Goal: Information Seeking & Learning: Learn about a topic

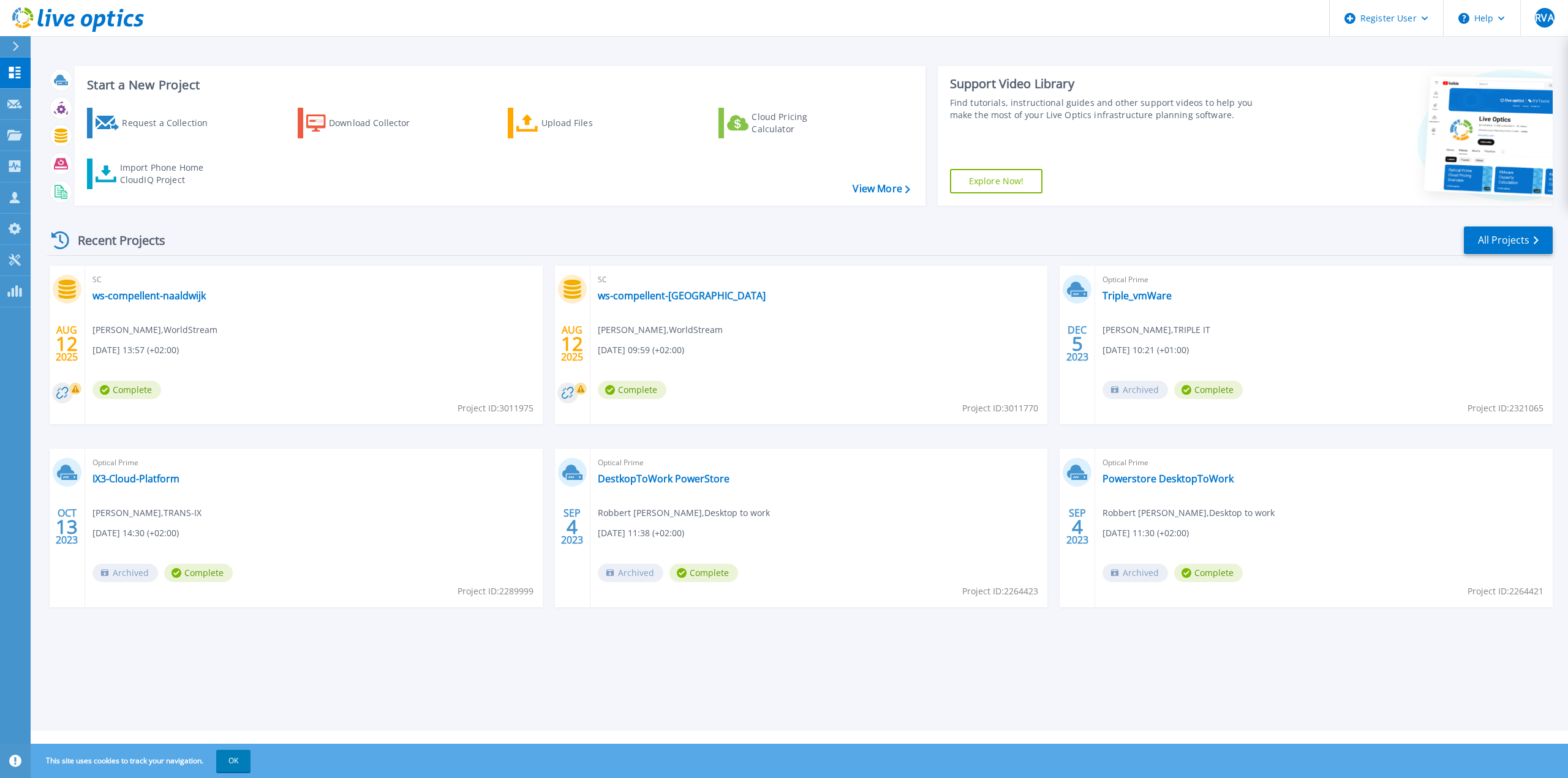
click at [313, 232] on div "Recent Projects All Projects" at bounding box center [799, 241] width 1506 height 31
click at [1499, 238] on link "All Projects" at bounding box center [1509, 240] width 89 height 28
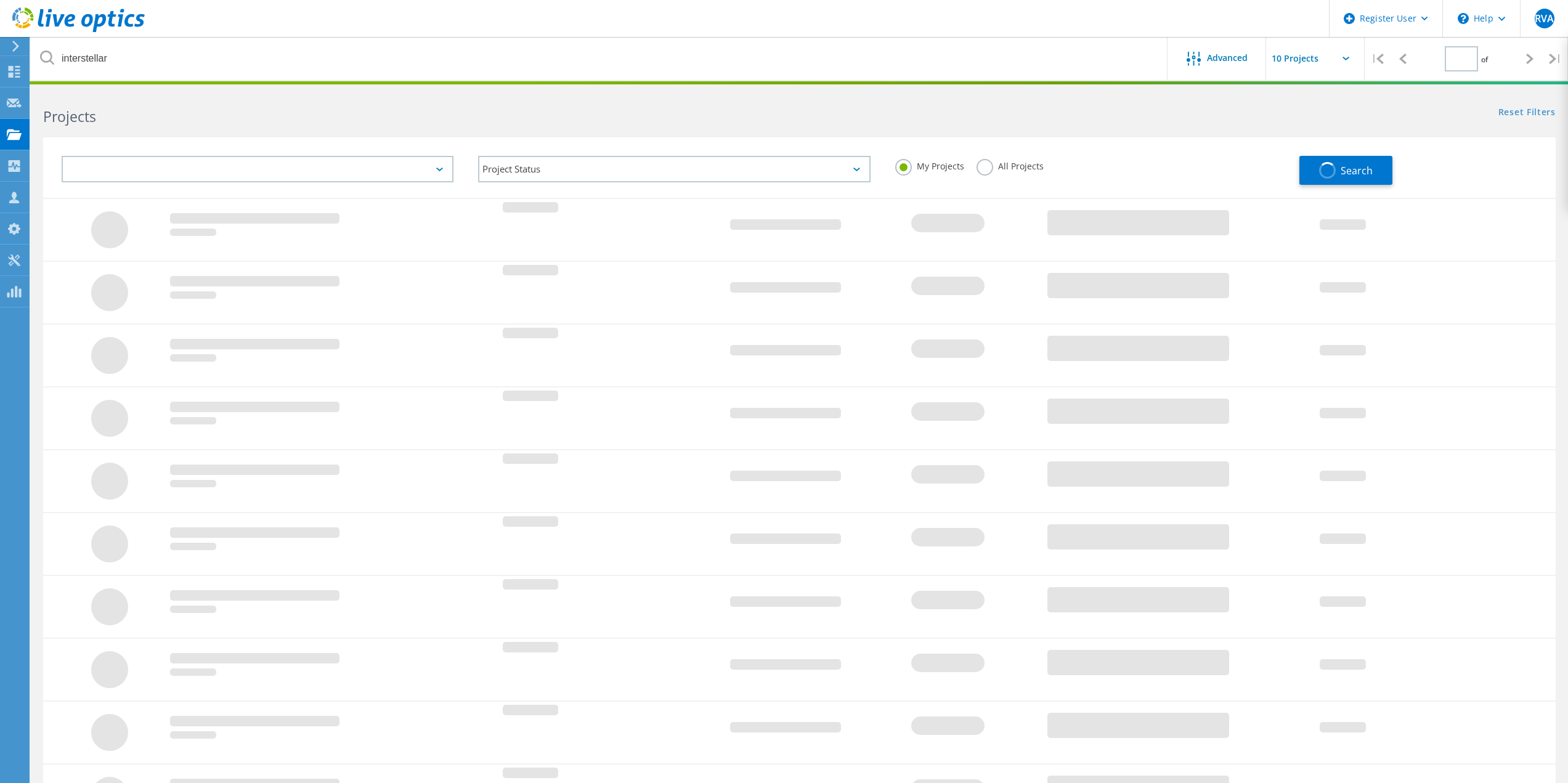
type input "1"
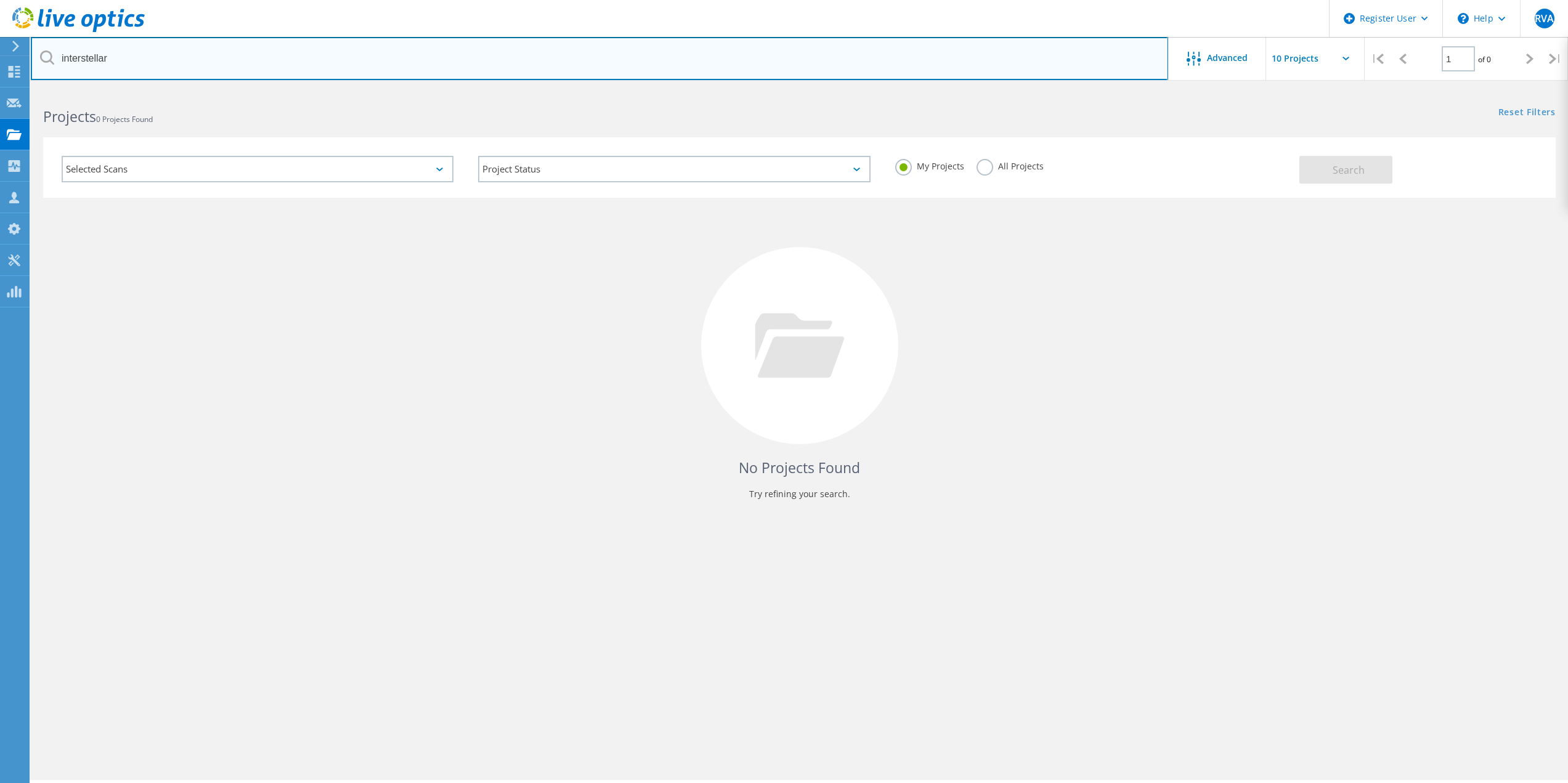
click at [147, 58] on input "interstellar" at bounding box center [599, 58] width 1137 height 43
drag, startPoint x: 127, startPoint y: 62, endPoint x: 0, endPoint y: 66, distance: 127.1
click at [0, 90] on div "Register User \n Help Explore Helpful Articles Contact Support RVA Dell User Ro…" at bounding box center [784, 454] width 1568 height 728
drag, startPoint x: 120, startPoint y: 62, endPoint x: 74, endPoint y: 60, distance: 46.0
click at [74, 60] on input "interstellar" at bounding box center [599, 58] width 1137 height 43
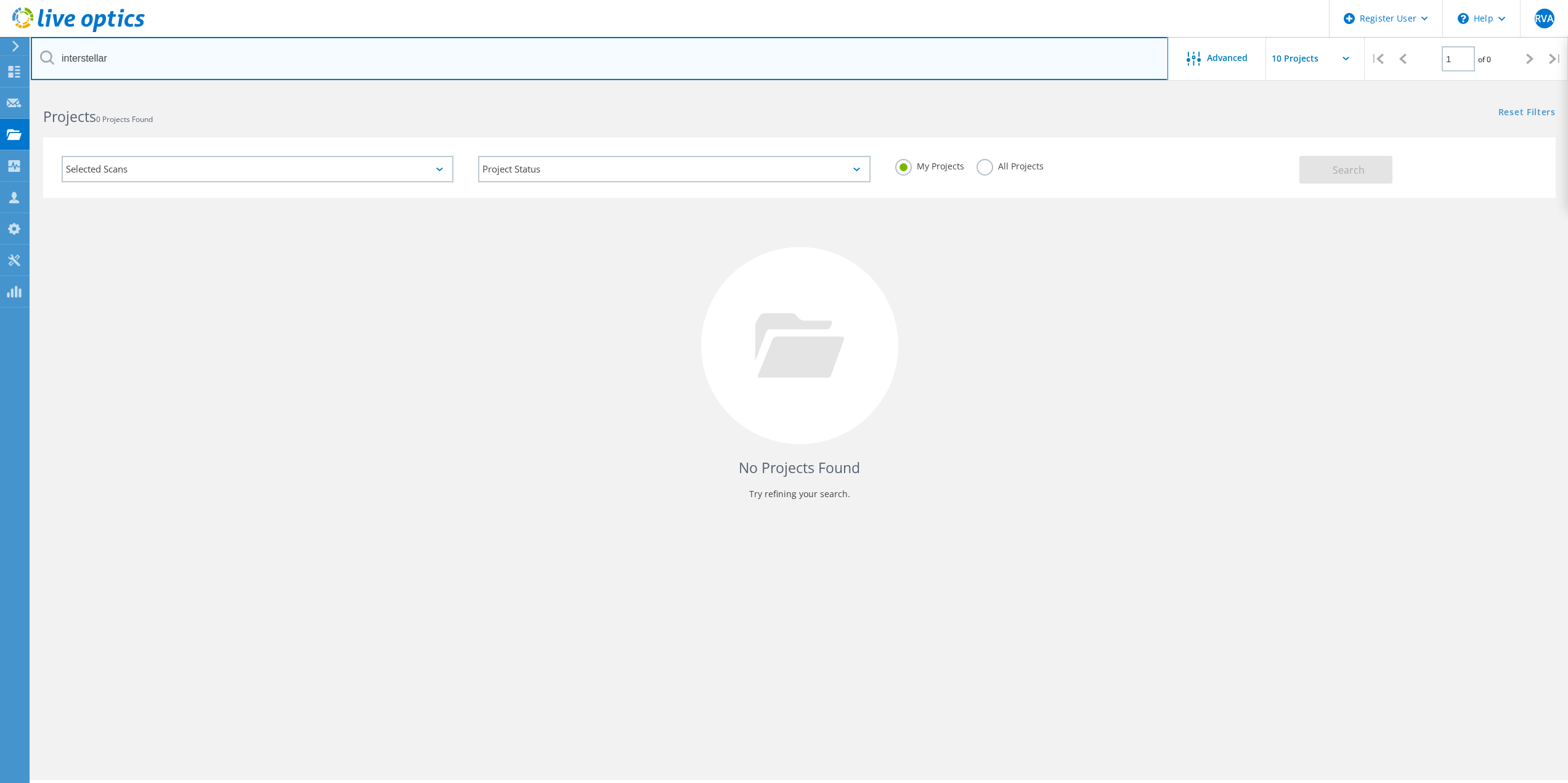
click at [66, 64] on input "interstellar" at bounding box center [599, 58] width 1137 height 43
click at [69, 64] on input "interstellar" at bounding box center [599, 58] width 1137 height 43
click at [73, 61] on input "interstellar" at bounding box center [599, 58] width 1137 height 43
type input "3011975"
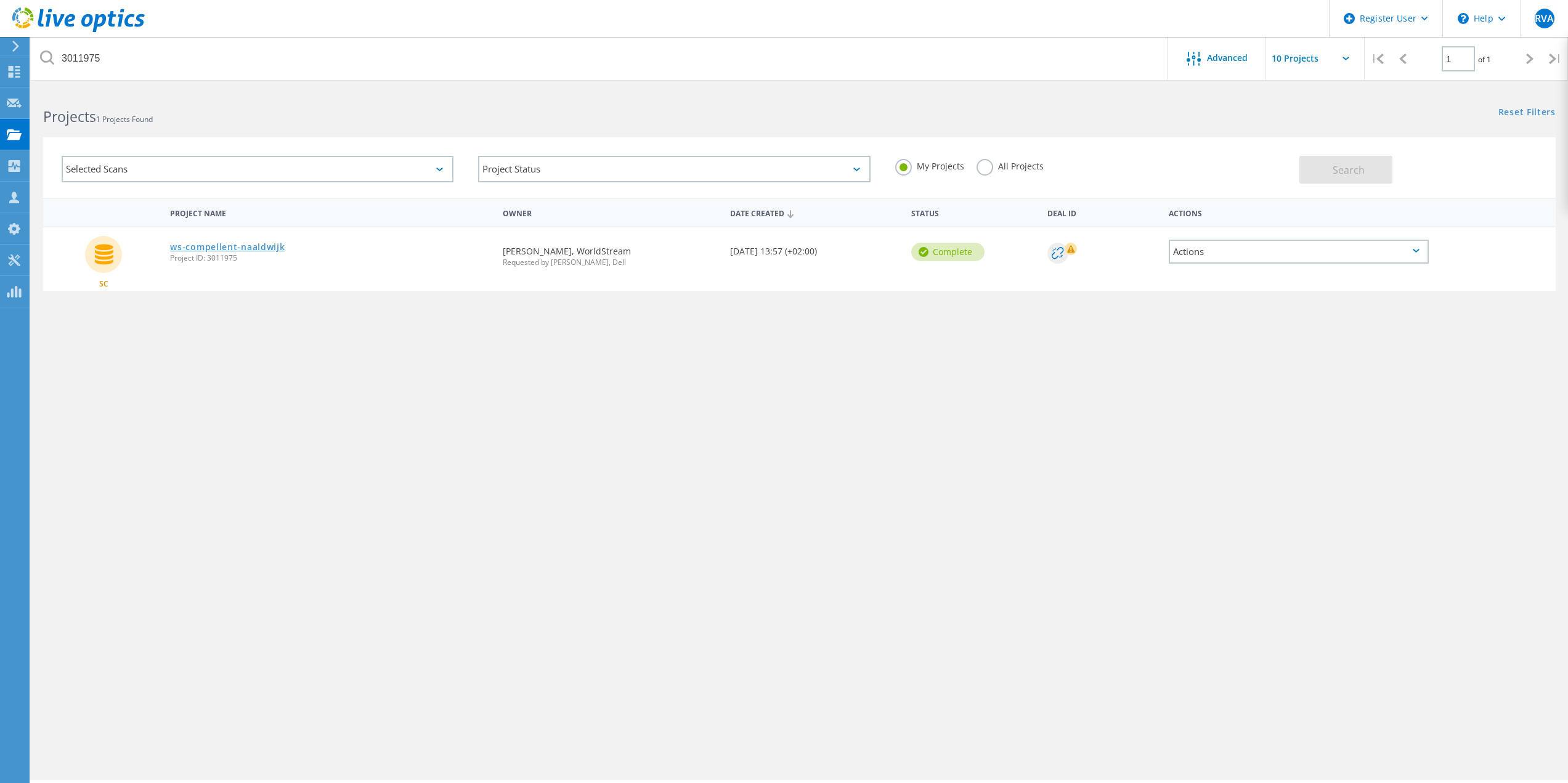
click at [241, 250] on link "ws-compellent-naaldwijk" at bounding box center [227, 247] width 115 height 9
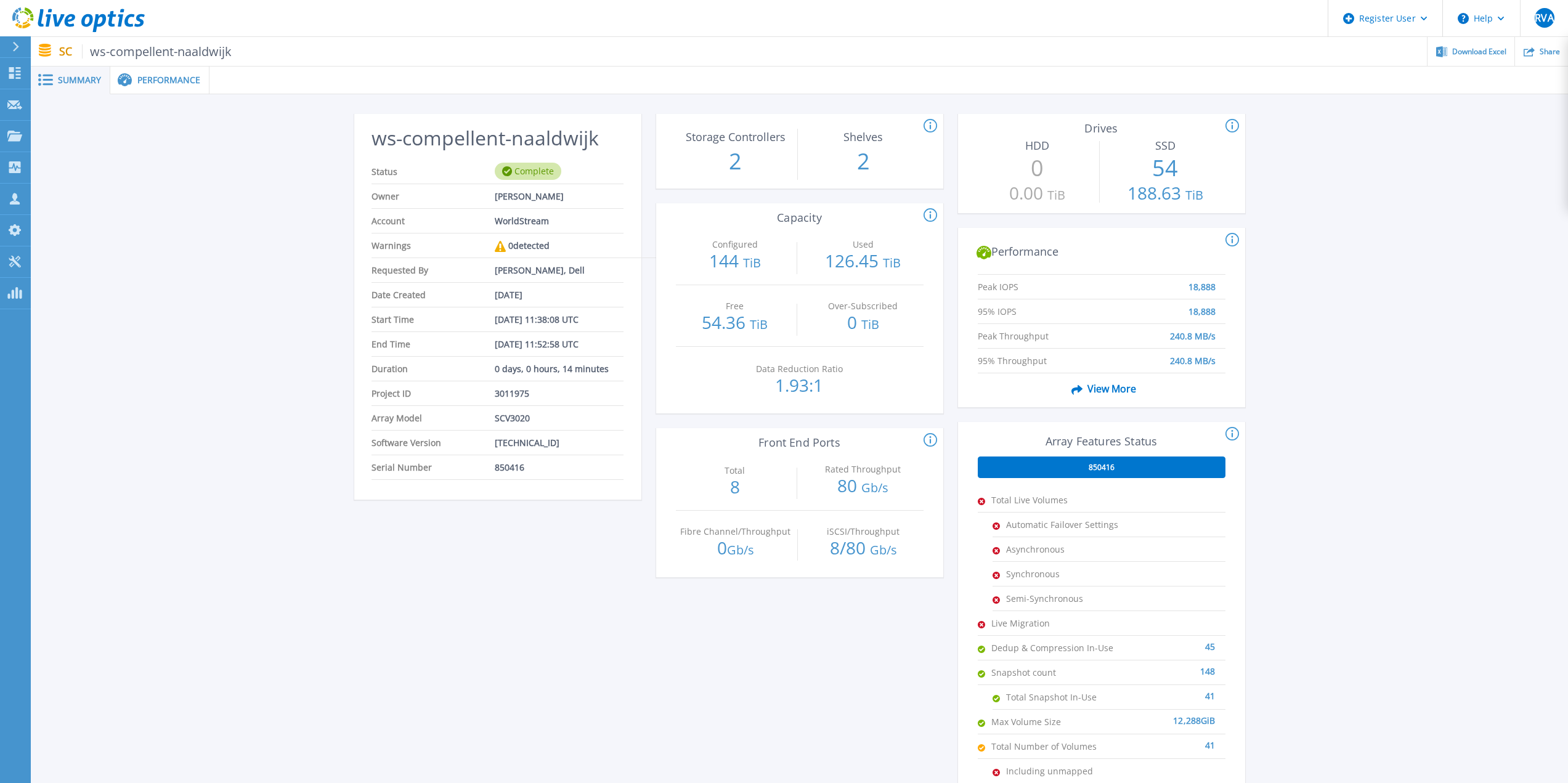
click at [1445, 405] on div "ws-compellent-naaldwijk Status Complete Owner Patrick van Houten Account WorldS…" at bounding box center [799, 461] width 1537 height 734
click at [144, 299] on div "ws-compellent-naaldwijk Status Complete Owner Patrick van Houten Account WorldS…" at bounding box center [799, 461] width 1537 height 734
drag, startPoint x: 98, startPoint y: 48, endPoint x: 357, endPoint y: 52, distance: 259.0
click at [357, 52] on div "SC ws-compellent-naaldwijk Download Excel Share" at bounding box center [799, 51] width 1537 height 29
click at [189, 281] on div "ws-compellent-naaldwijk Status Complete Owner Patrick van Houten Account WorldS…" at bounding box center [799, 461] width 1537 height 734
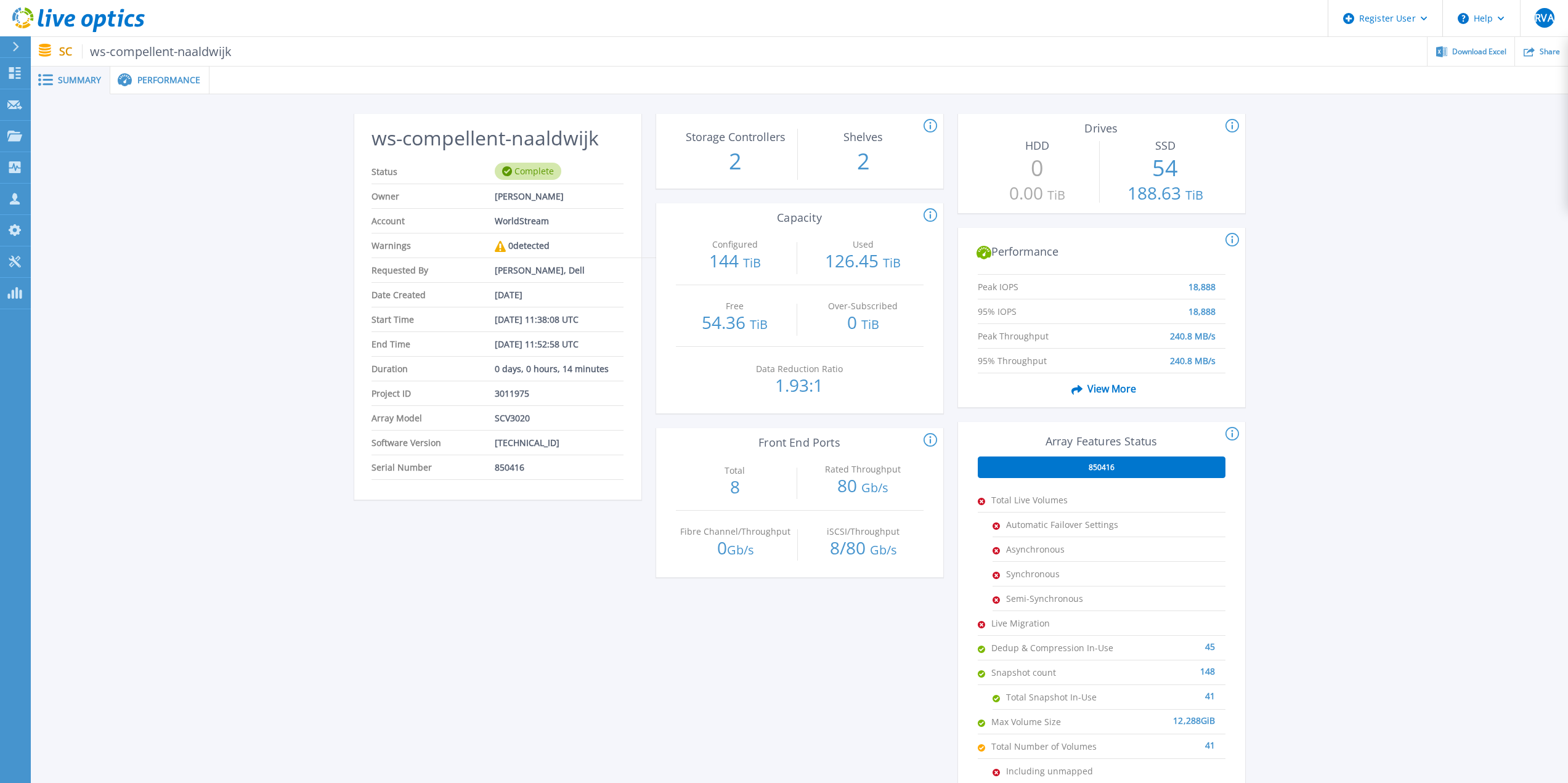
drag, startPoint x: 1325, startPoint y: 277, endPoint x: 1319, endPoint y: 284, distance: 9.2
click at [1324, 277] on div "ws-compellent-naaldwijk Status Complete Owner Patrick van Houten Account WorldS…" at bounding box center [799, 461] width 1537 height 734
click at [153, 81] on span "Performance" at bounding box center [168, 80] width 63 height 9
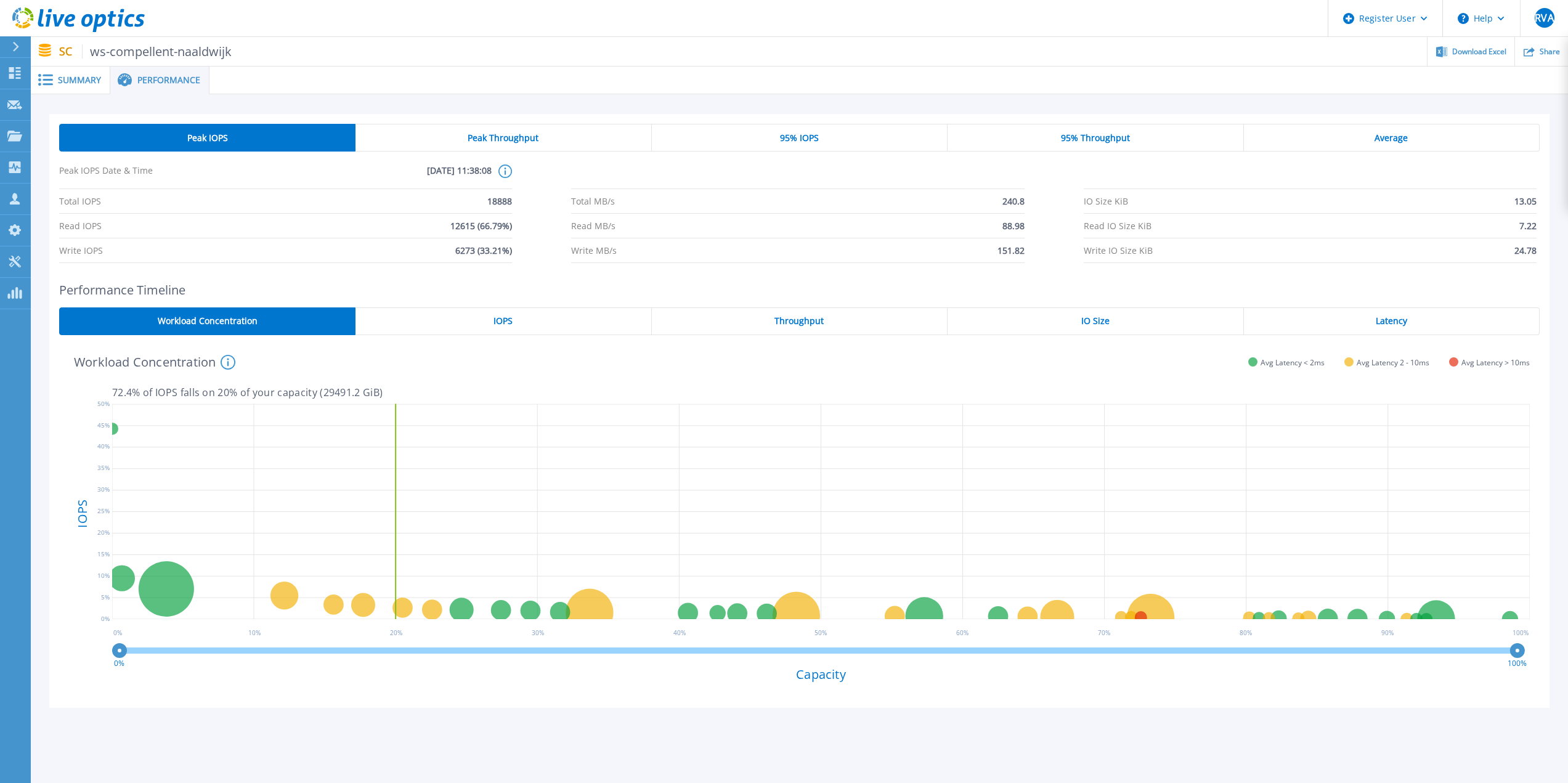
click at [57, 79] on span at bounding box center [44, 80] width 27 height 12
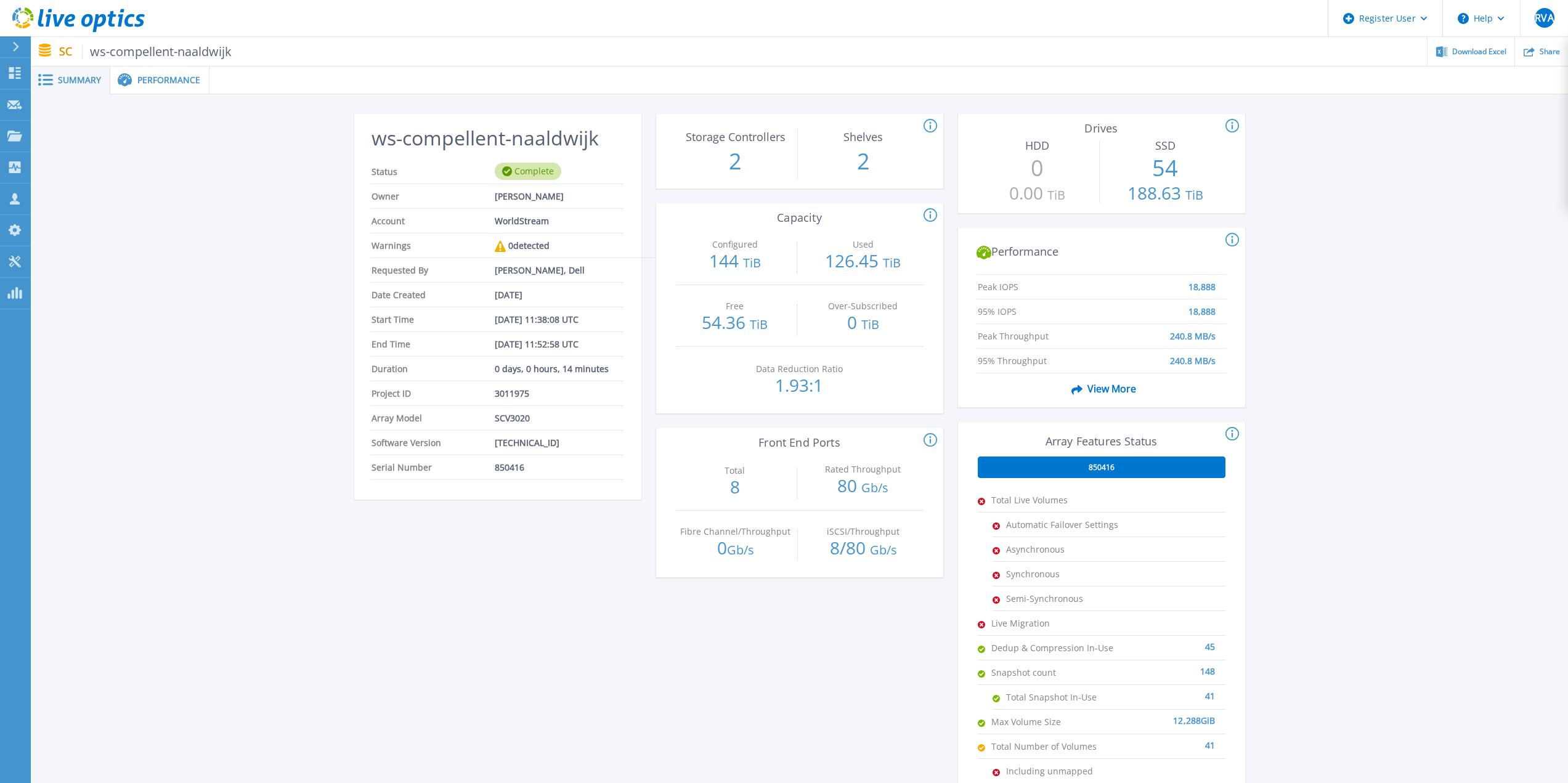
click at [161, 91] on div "Performance" at bounding box center [159, 80] width 99 height 28
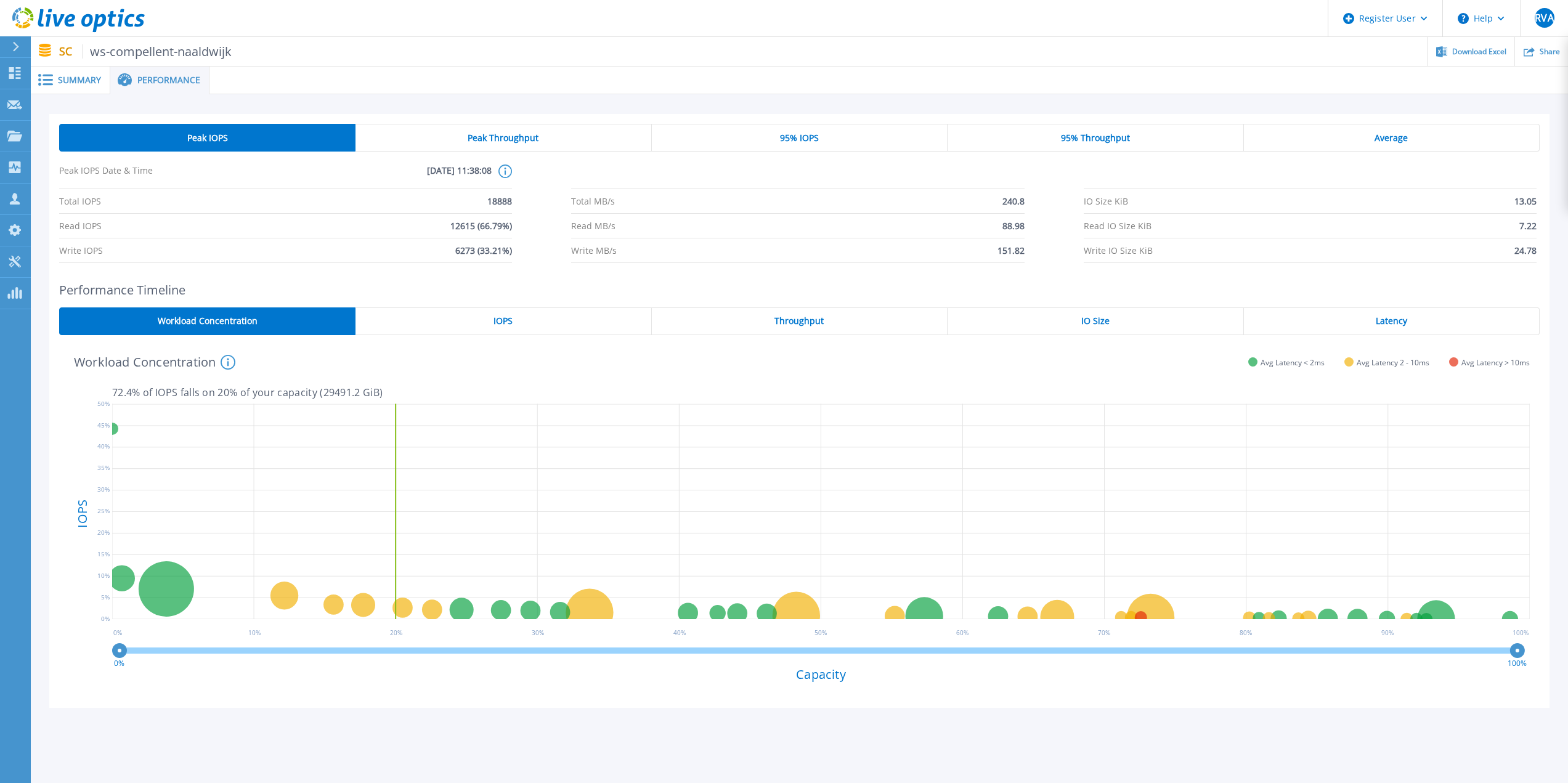
click at [523, 136] on span "Peak Throughput" at bounding box center [503, 138] width 70 height 10
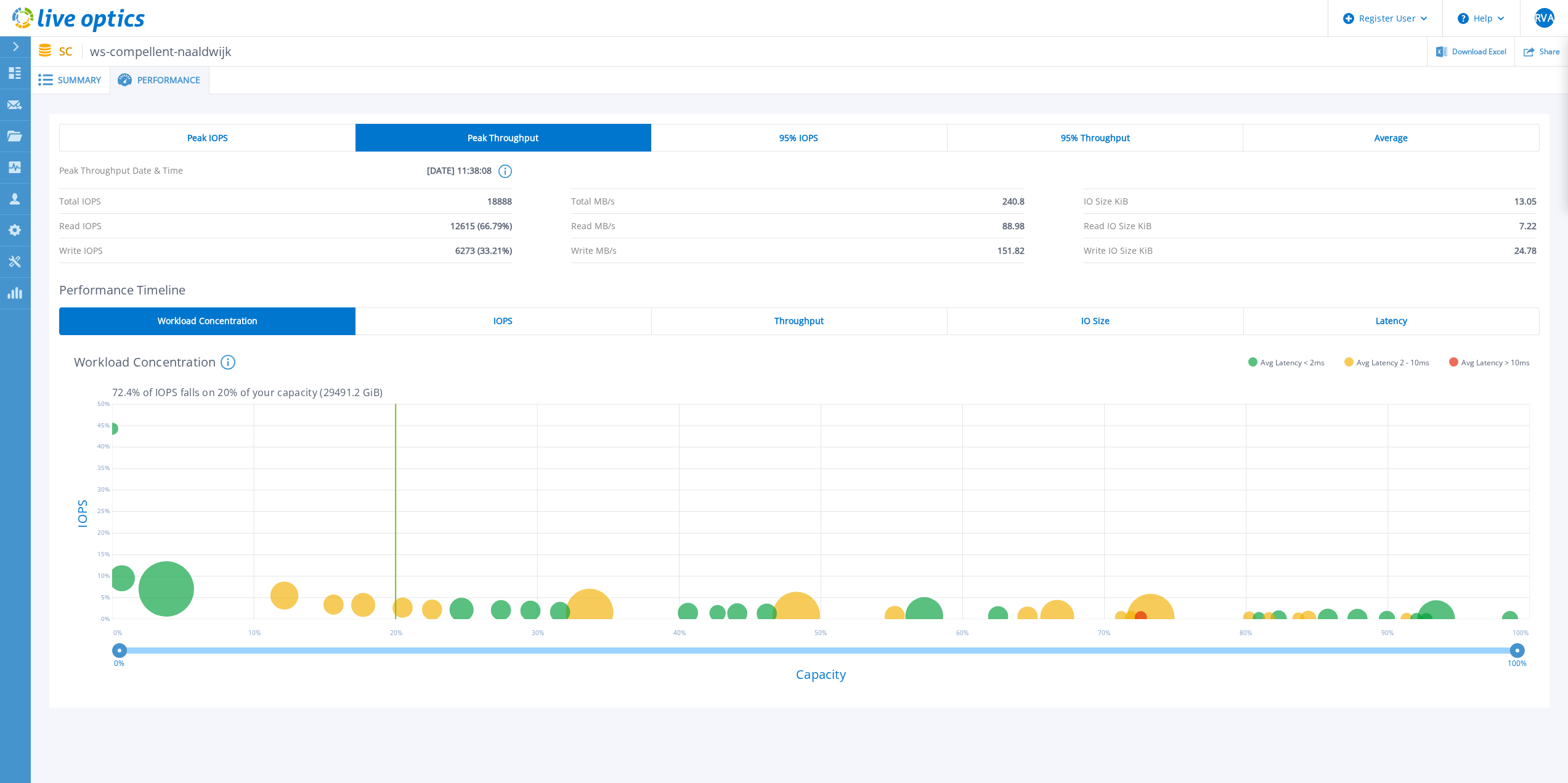
click at [288, 135] on div "Peak IOPS" at bounding box center [206, 137] width 296 height 28
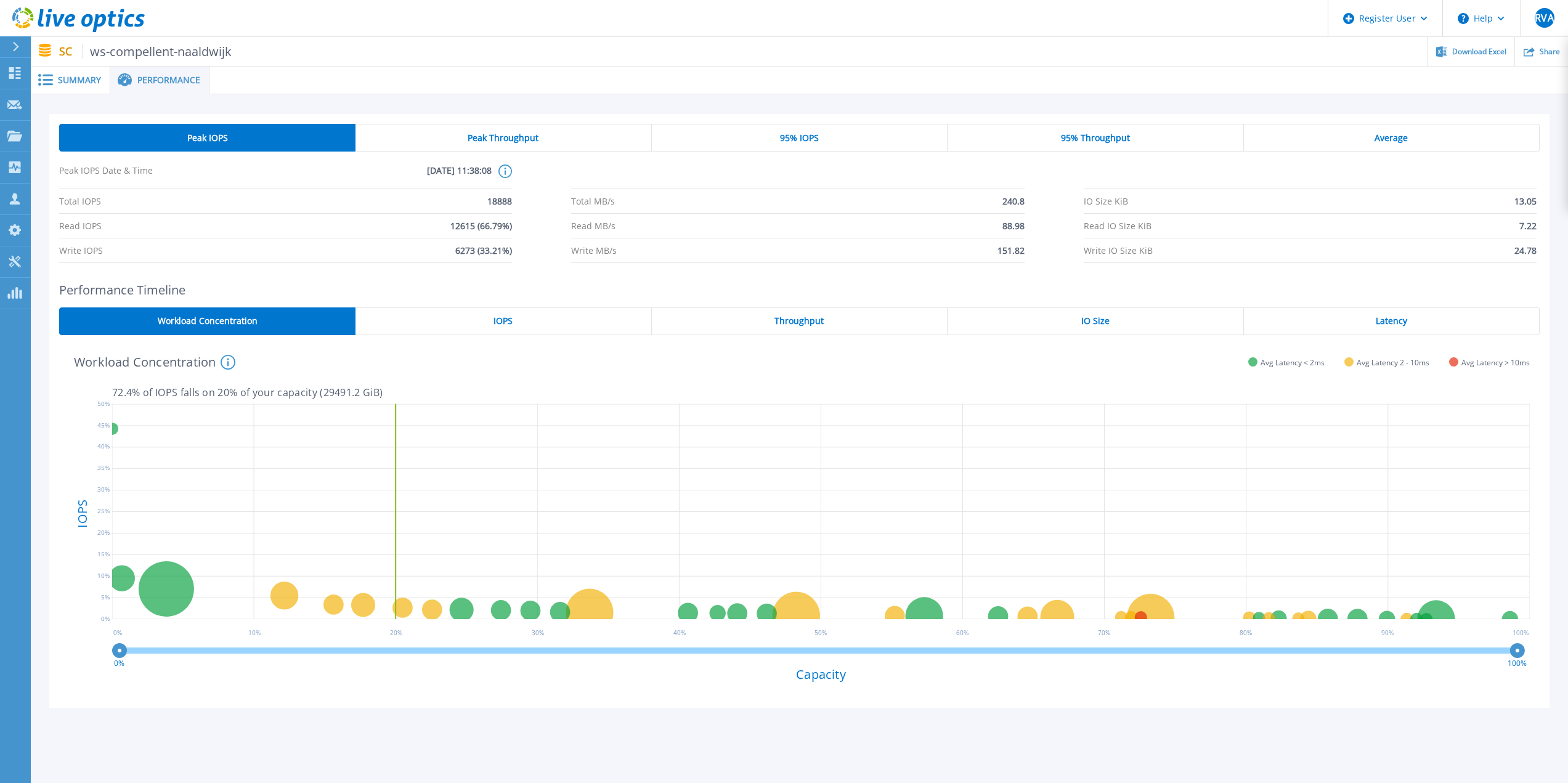
click at [444, 151] on div "Peak Throughput" at bounding box center [503, 137] width 295 height 28
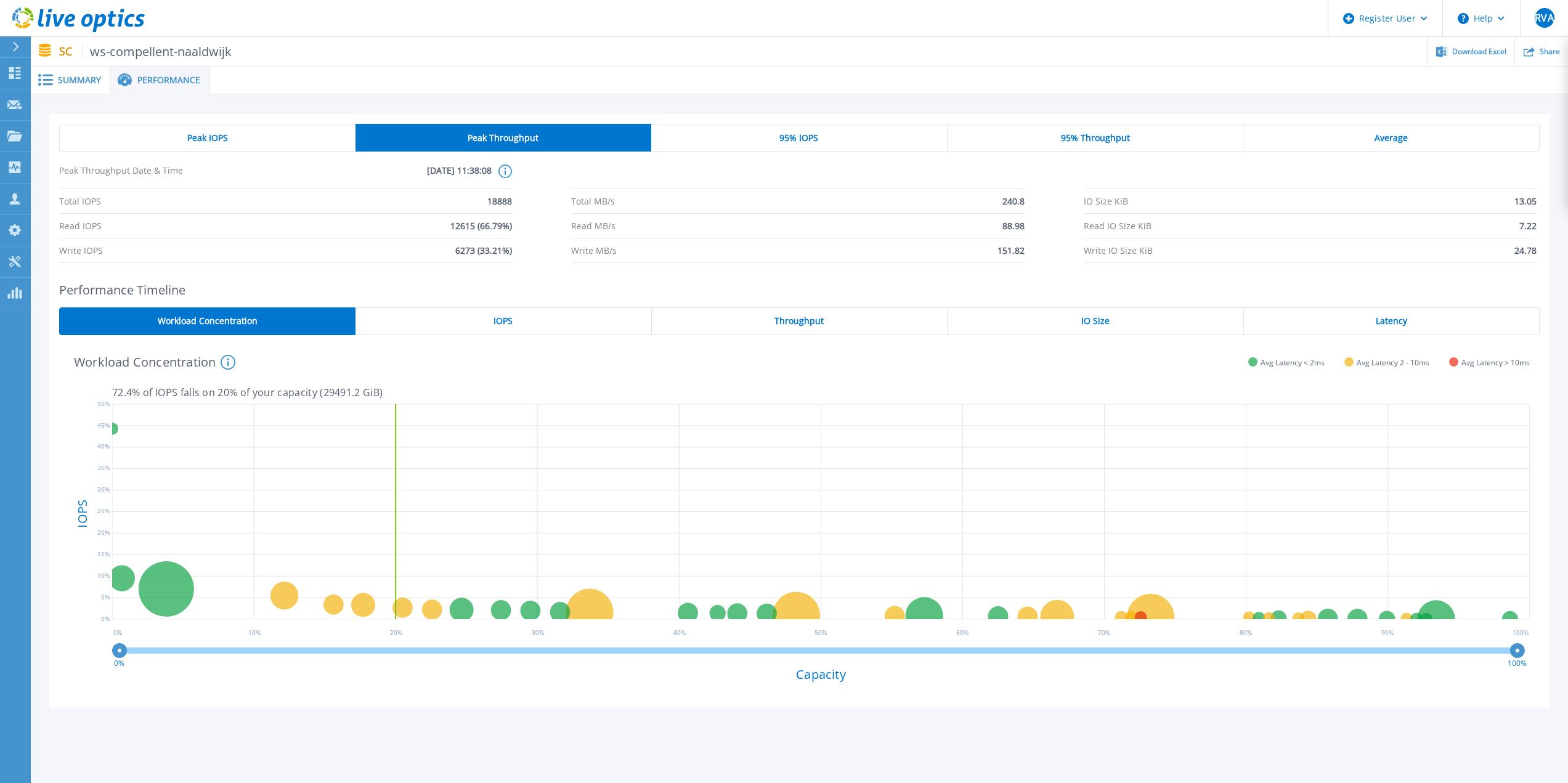
click at [765, 135] on div "95% IOPS" at bounding box center [799, 137] width 296 height 28
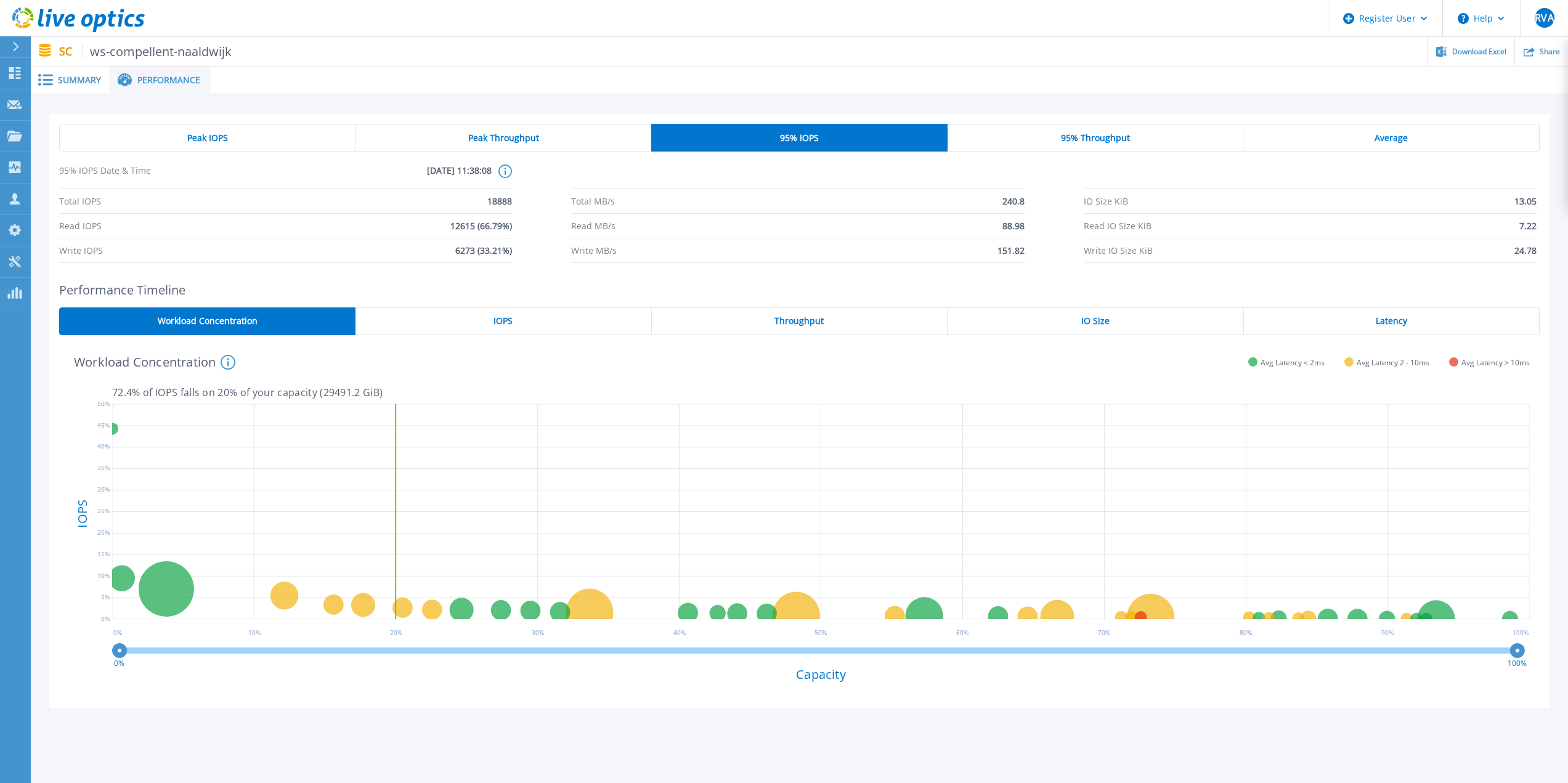
drag, startPoint x: 1094, startPoint y: 141, endPoint x: 1107, endPoint y: 142, distance: 13.0
click at [1097, 141] on span "95% Throughput" at bounding box center [1095, 138] width 69 height 10
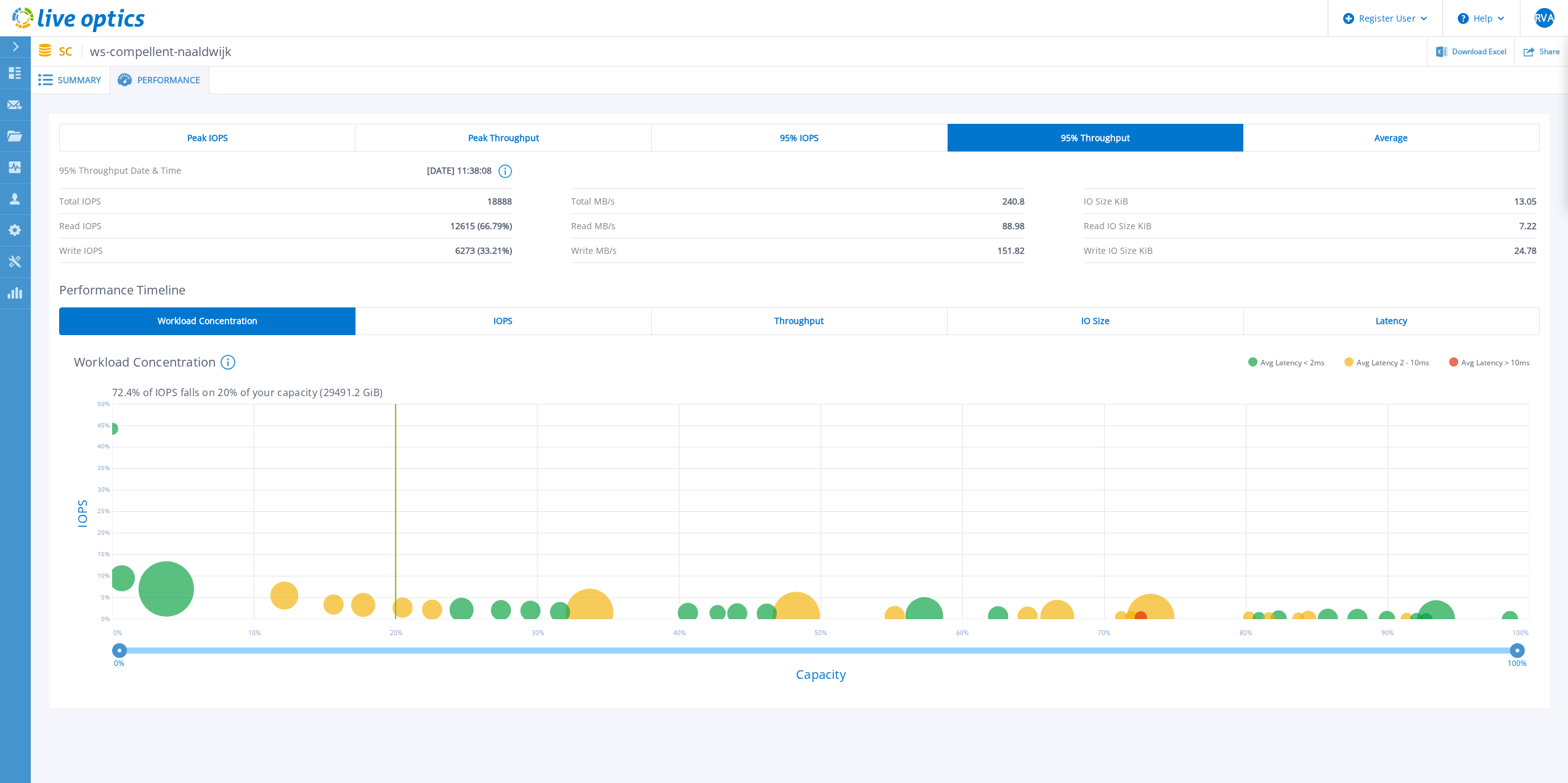
click at [1420, 144] on div "Average" at bounding box center [1390, 137] width 296 height 28
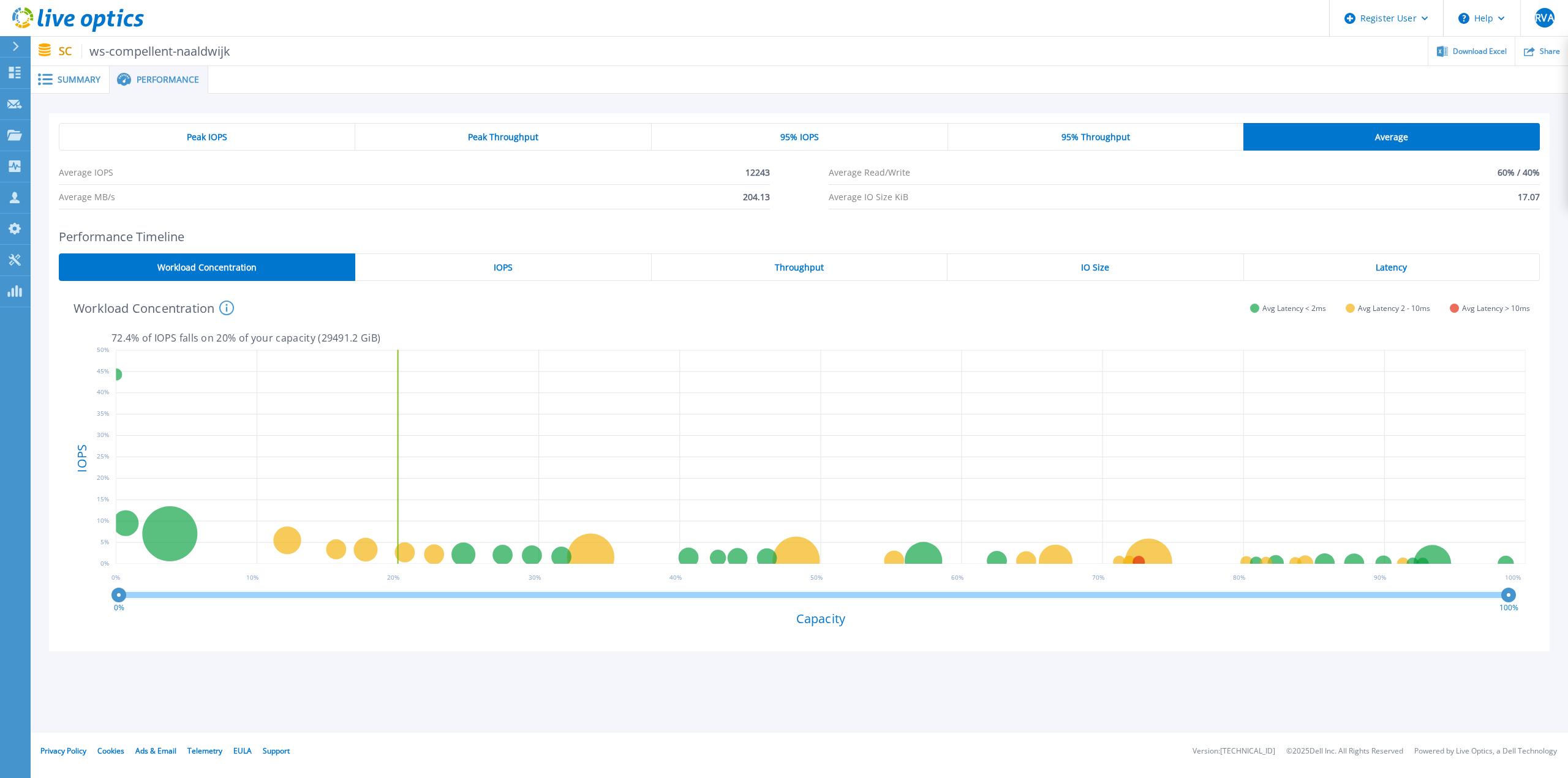
click at [189, 136] on span "Peak IOPS" at bounding box center [207, 137] width 40 height 10
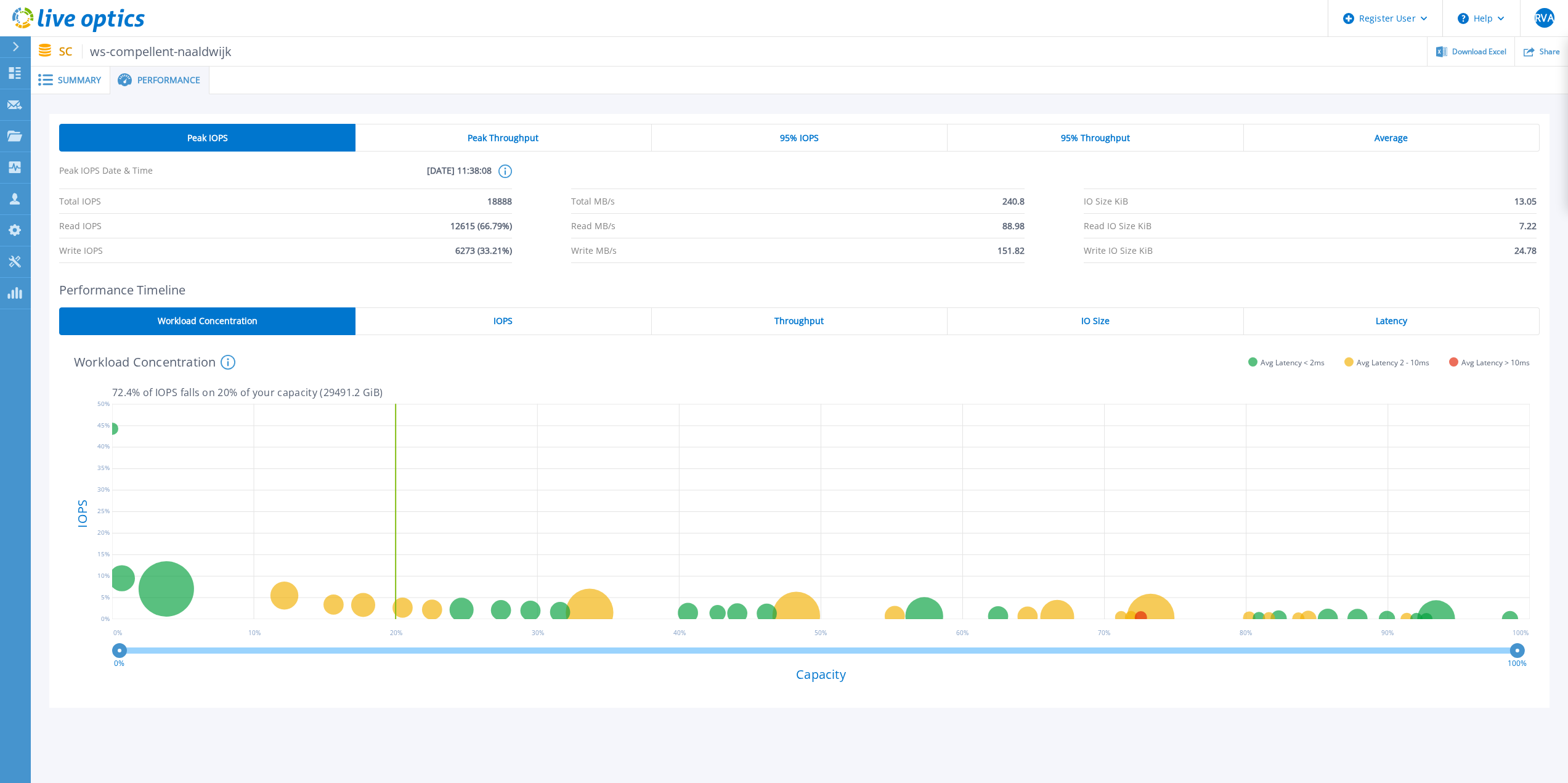
click at [510, 135] on span "Peak Throughput" at bounding box center [503, 138] width 70 height 10
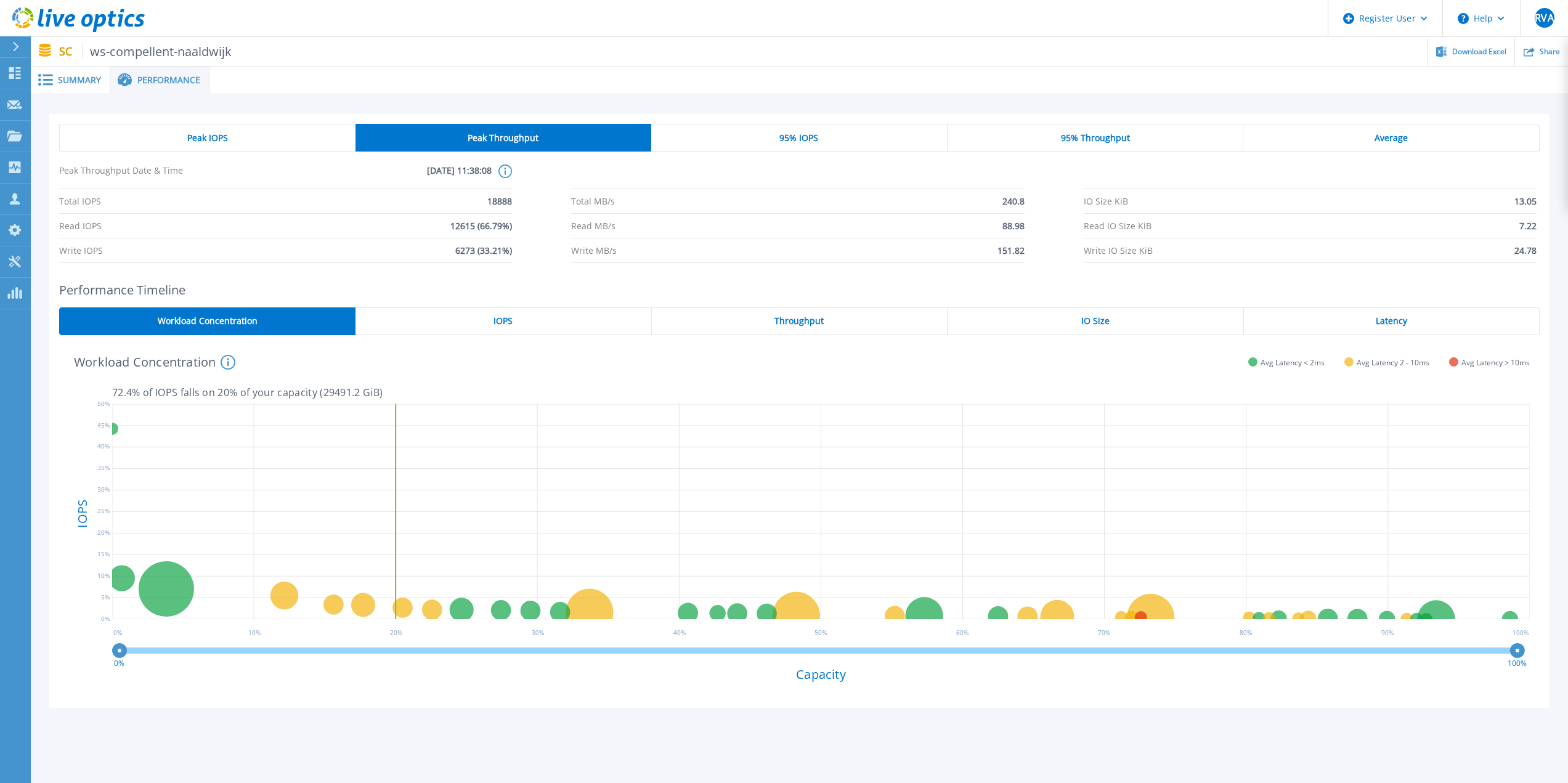
click at [777, 139] on div "95% IOPS" at bounding box center [799, 137] width 296 height 28
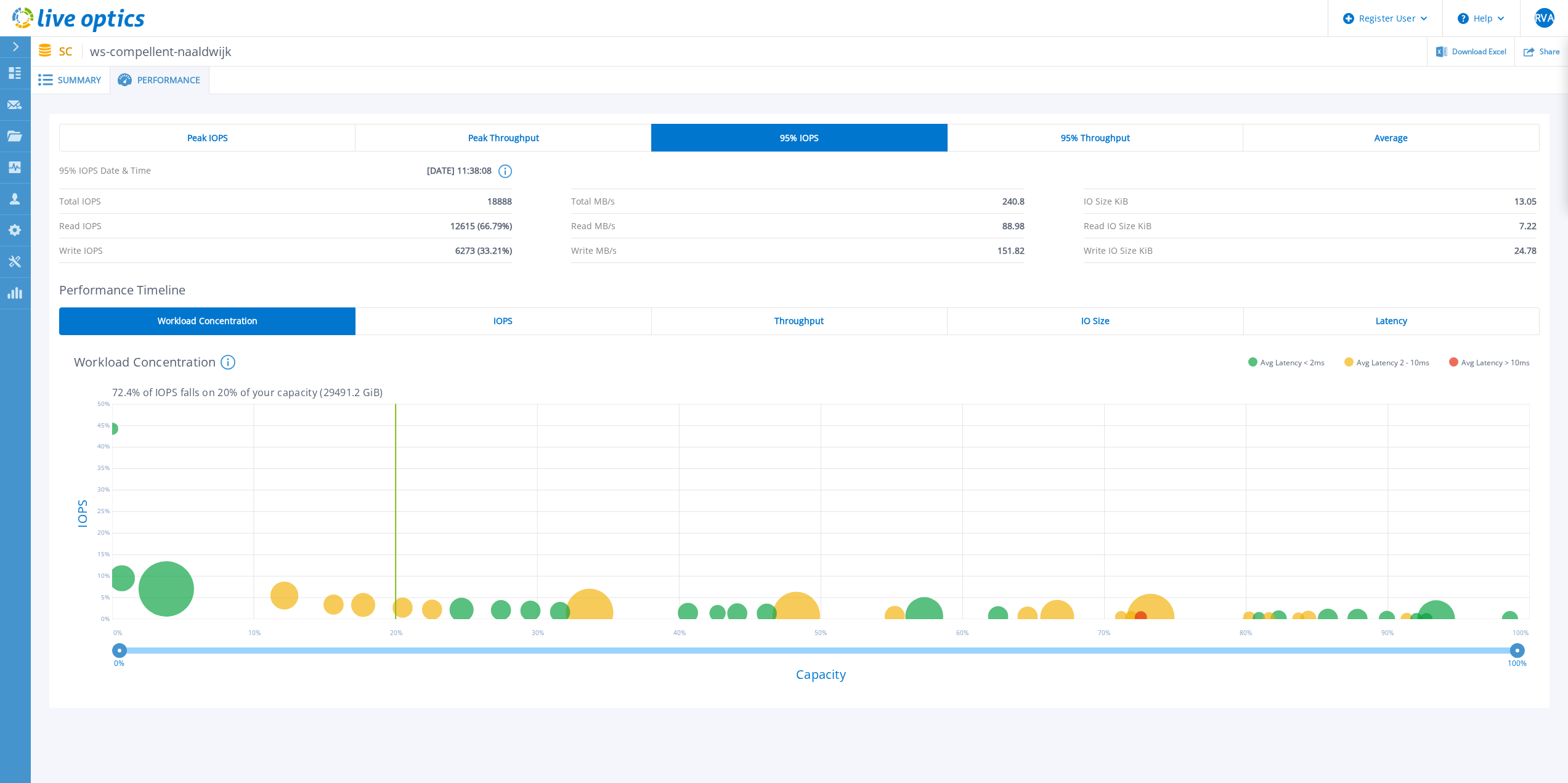
click at [1093, 146] on div "95% Throughput" at bounding box center [1095, 137] width 296 height 28
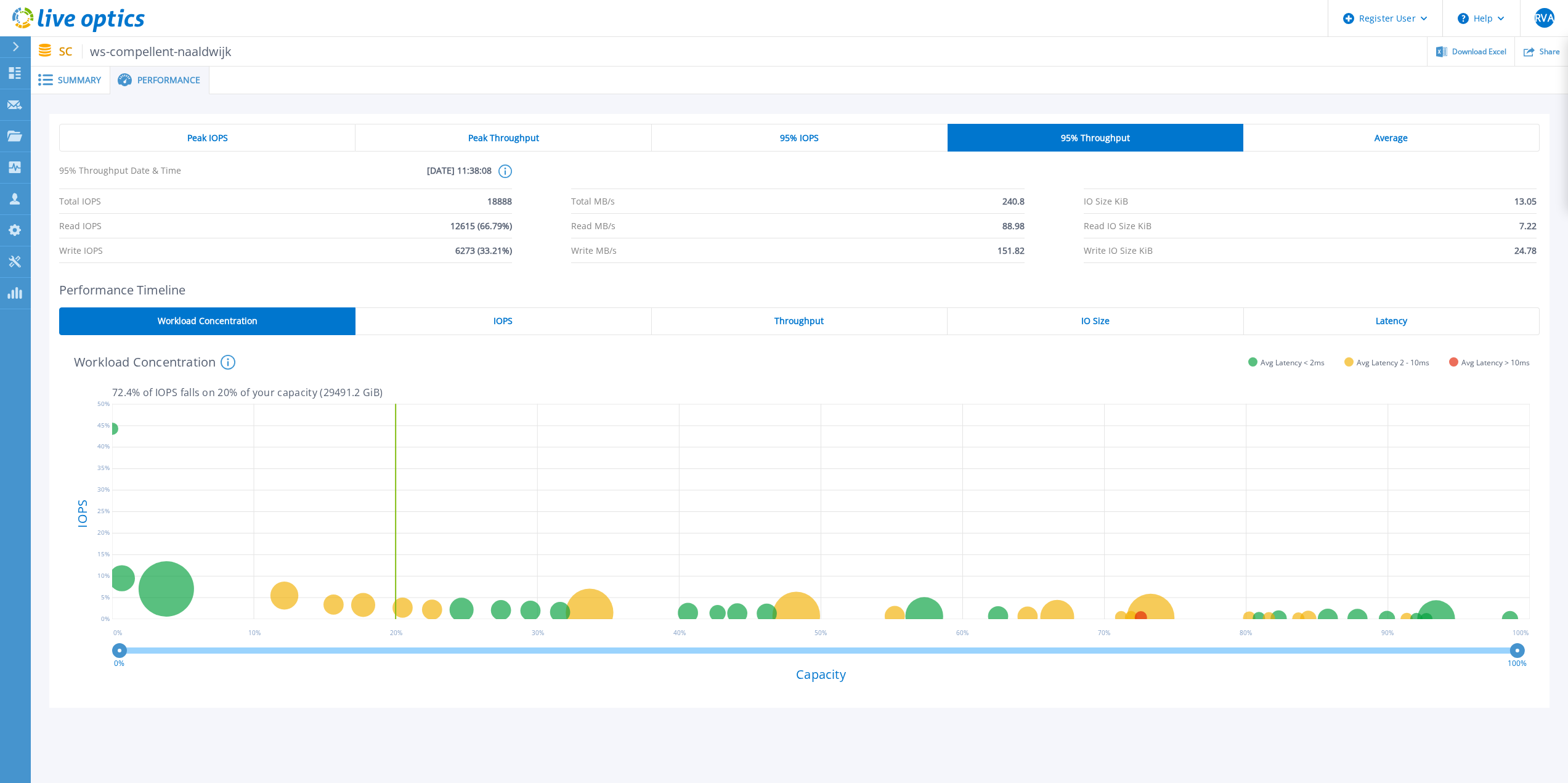
click at [1312, 136] on div "Average" at bounding box center [1390, 137] width 296 height 28
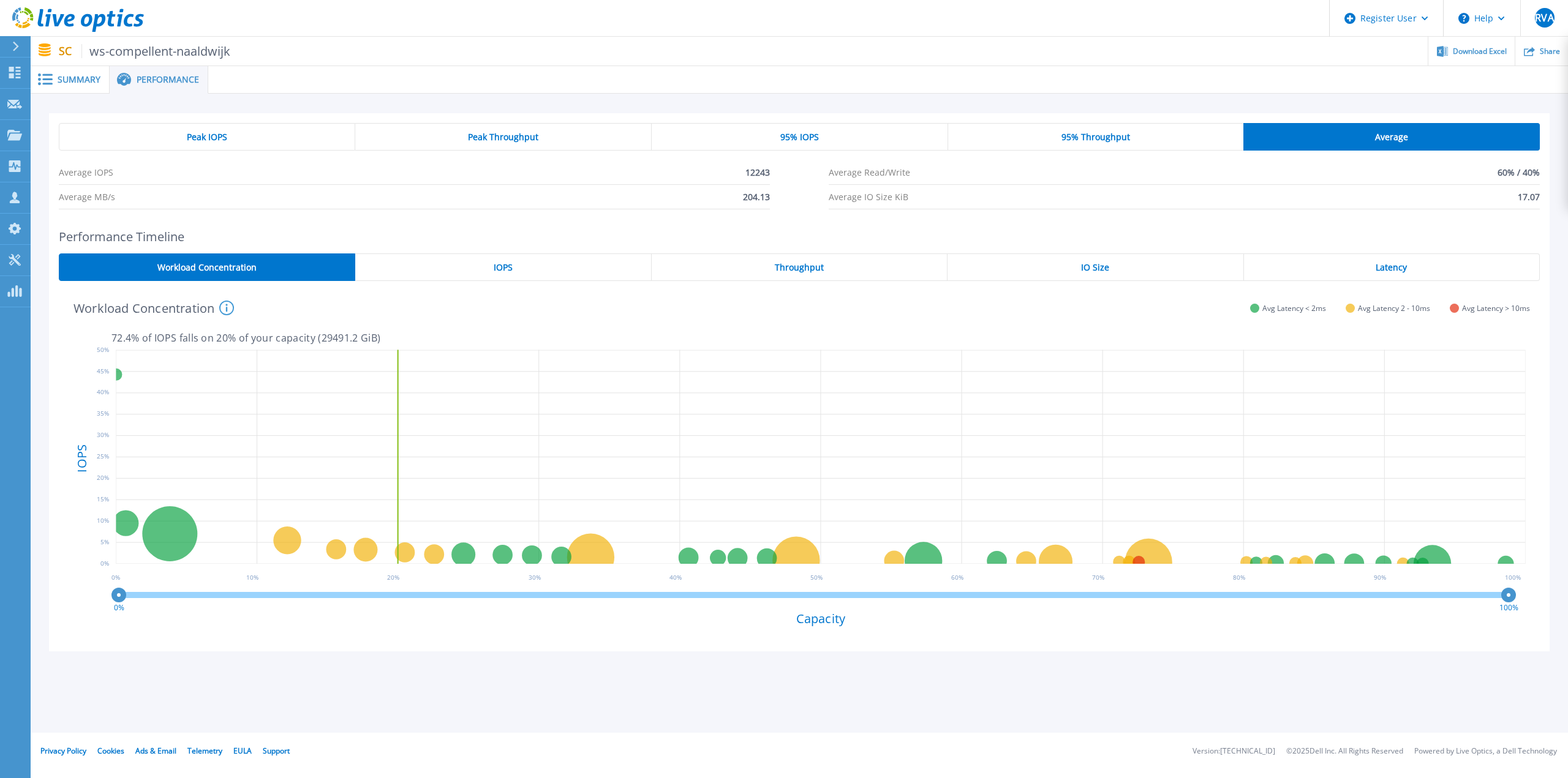
click at [223, 135] on span "Peak IOPS" at bounding box center [207, 137] width 40 height 10
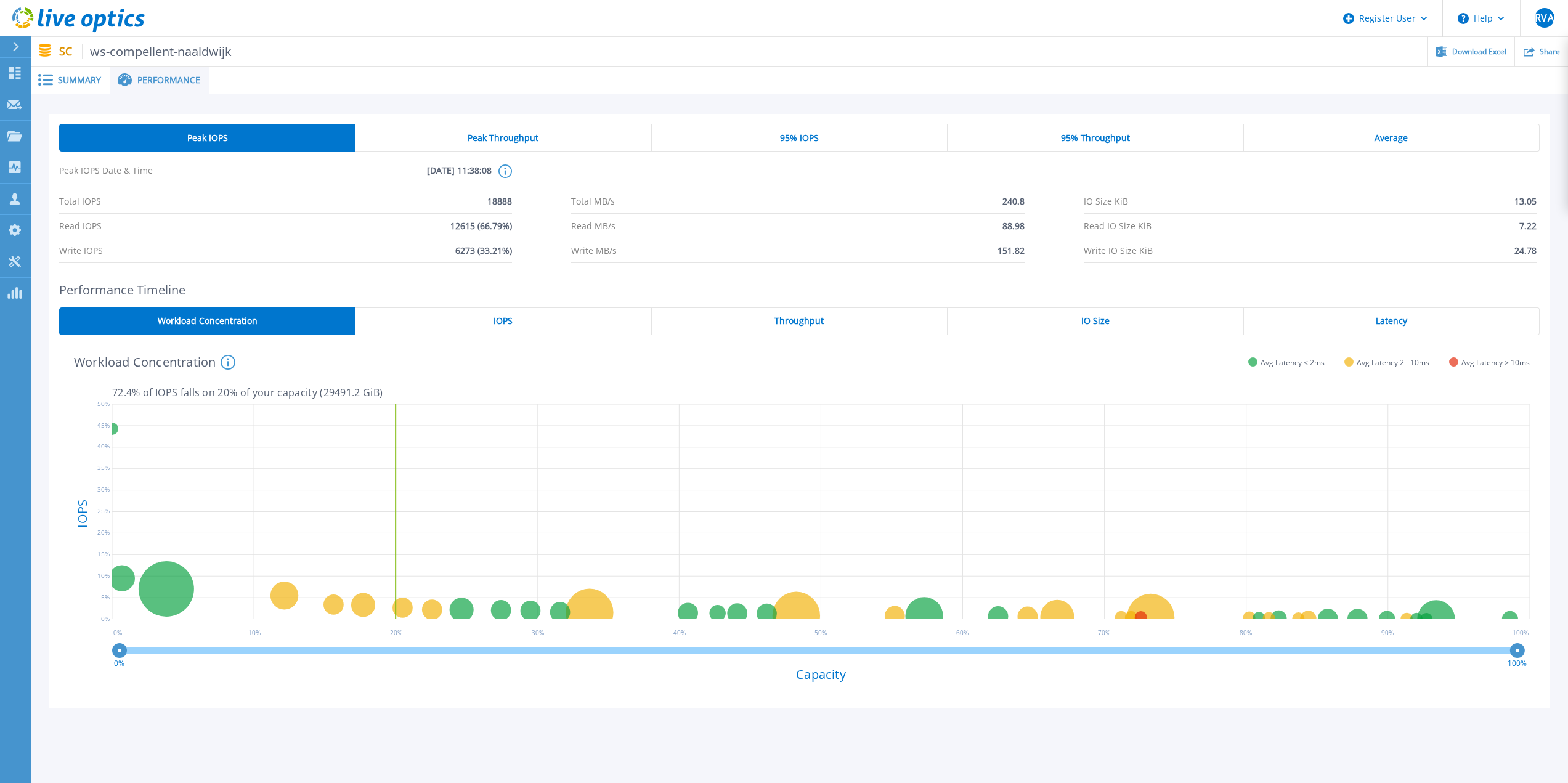
click at [213, 322] on span "Workload Concentration" at bounding box center [206, 322] width 99 height 10
click at [489, 319] on div "IOPS" at bounding box center [503, 322] width 295 height 28
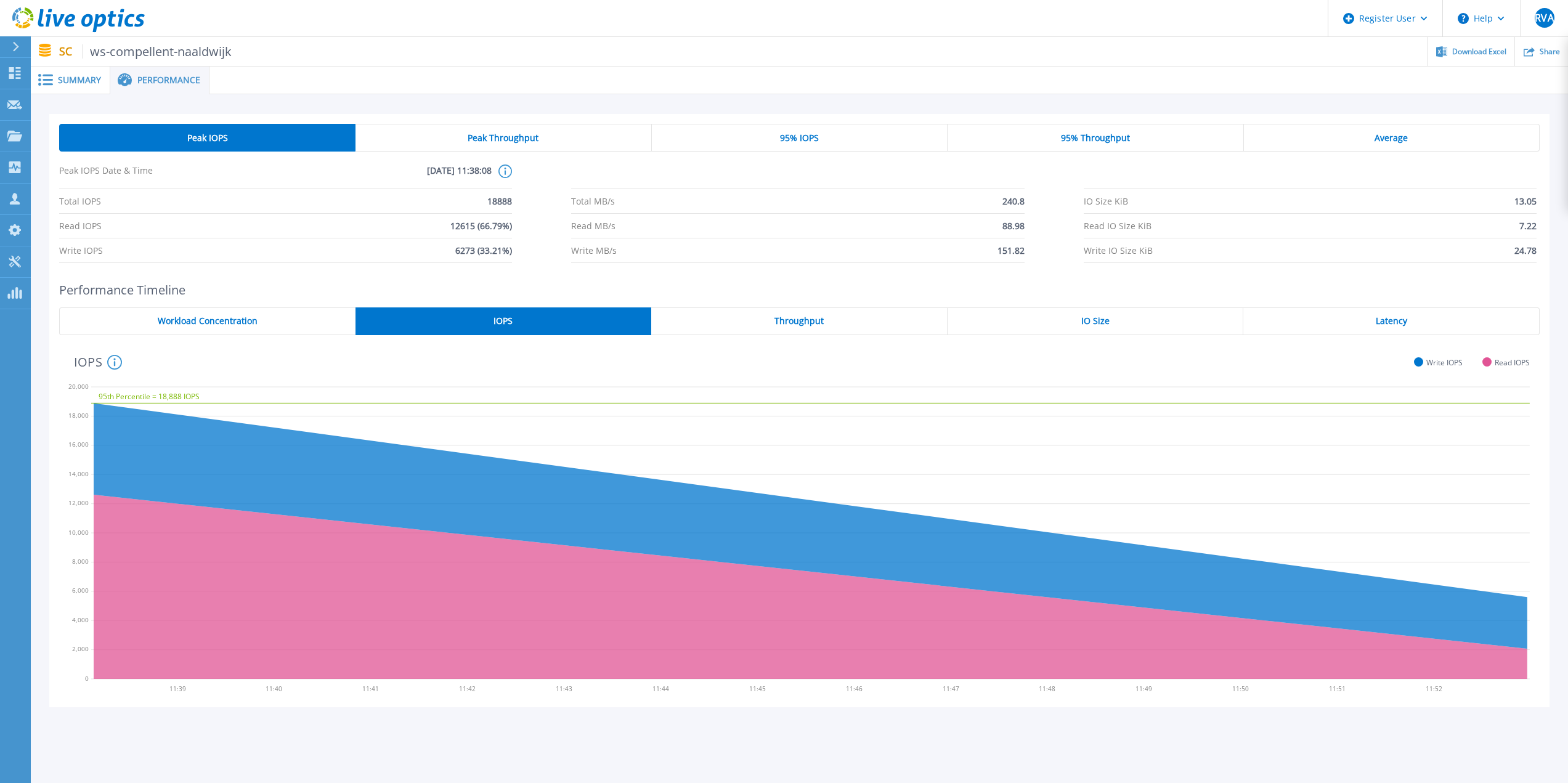
click at [781, 317] on span "Throughput" at bounding box center [798, 322] width 49 height 10
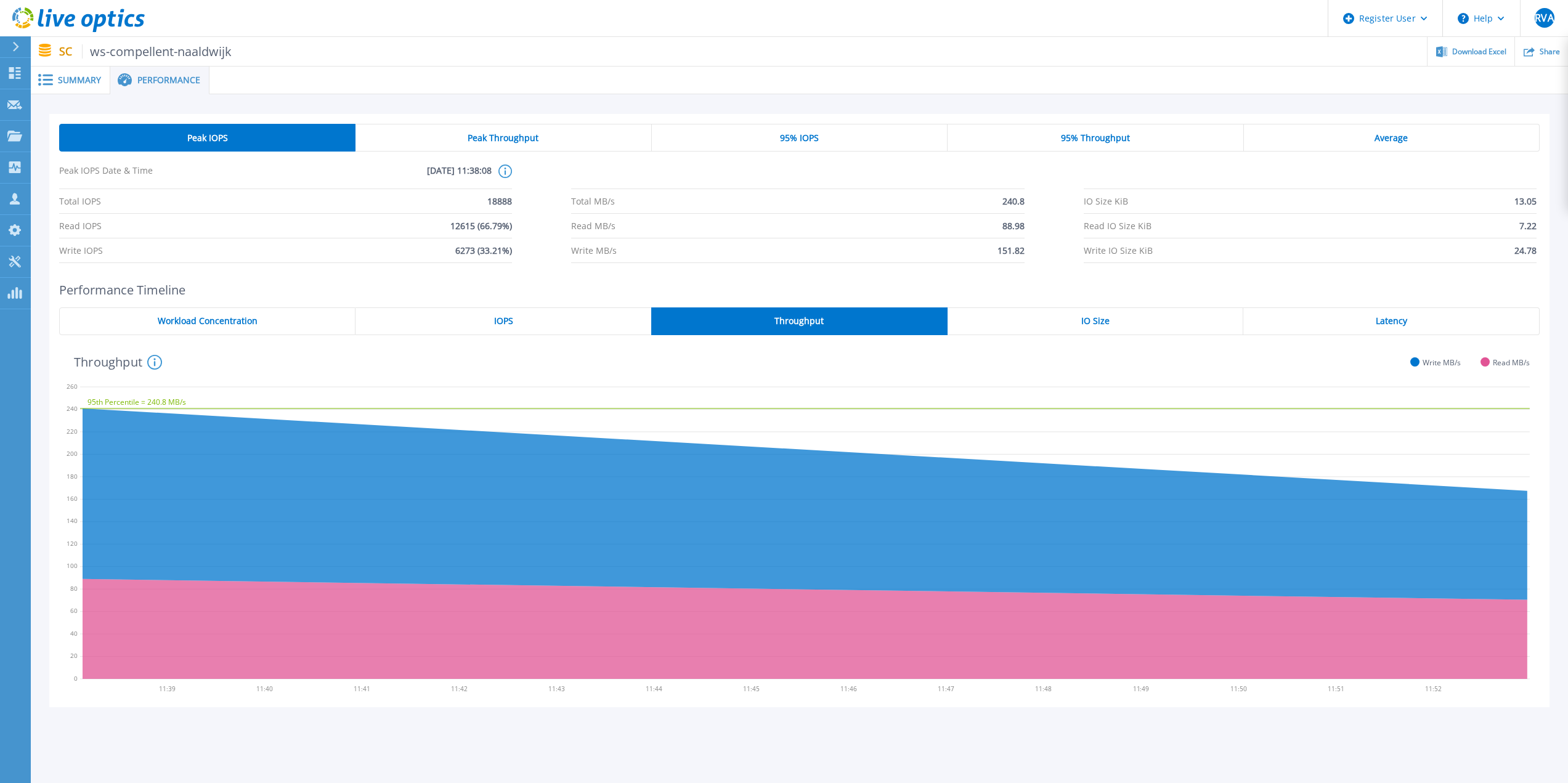
click at [1107, 330] on div "IO Size" at bounding box center [1095, 322] width 296 height 28
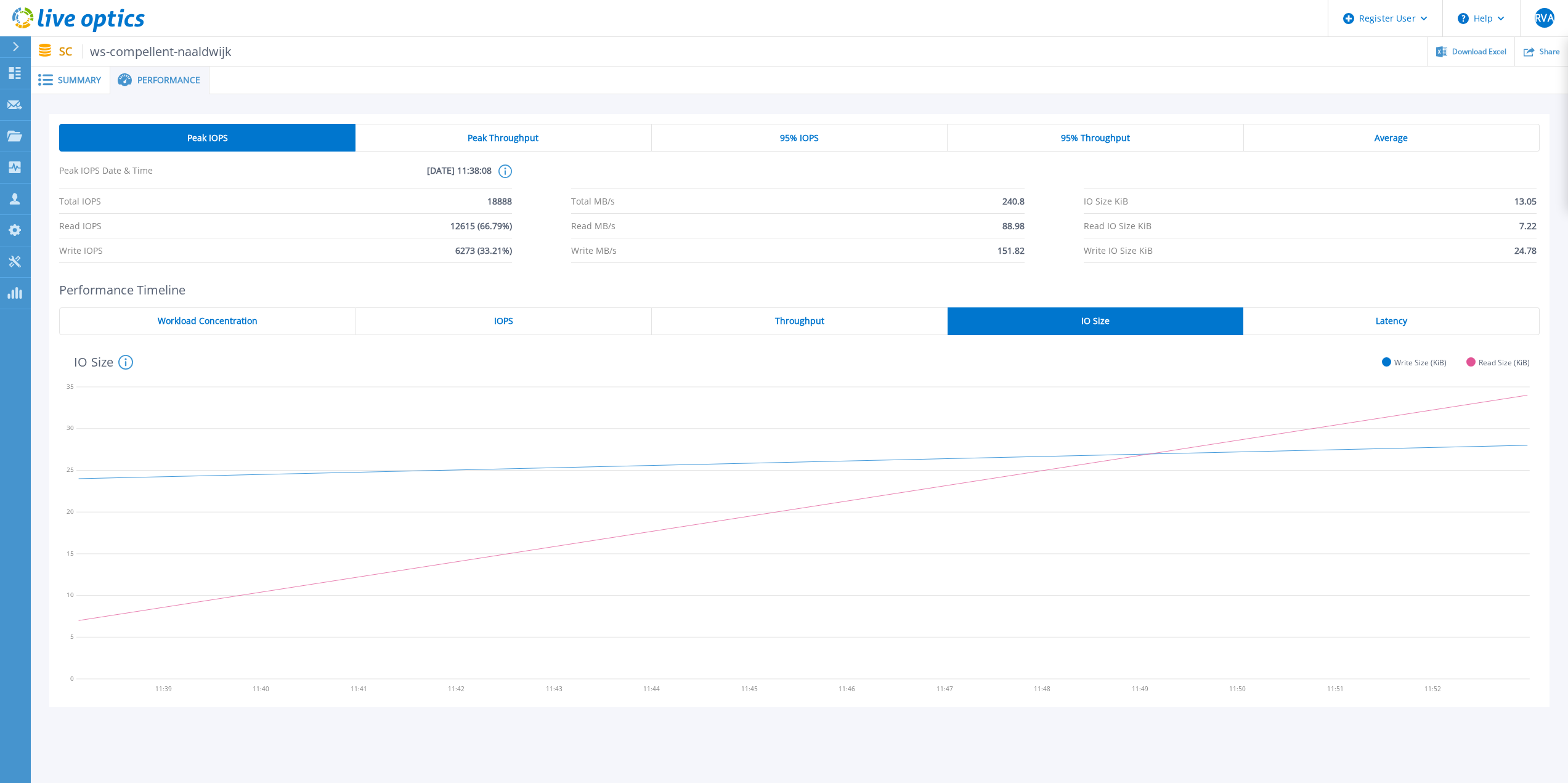
click at [1379, 331] on div "Latency" at bounding box center [1390, 322] width 296 height 28
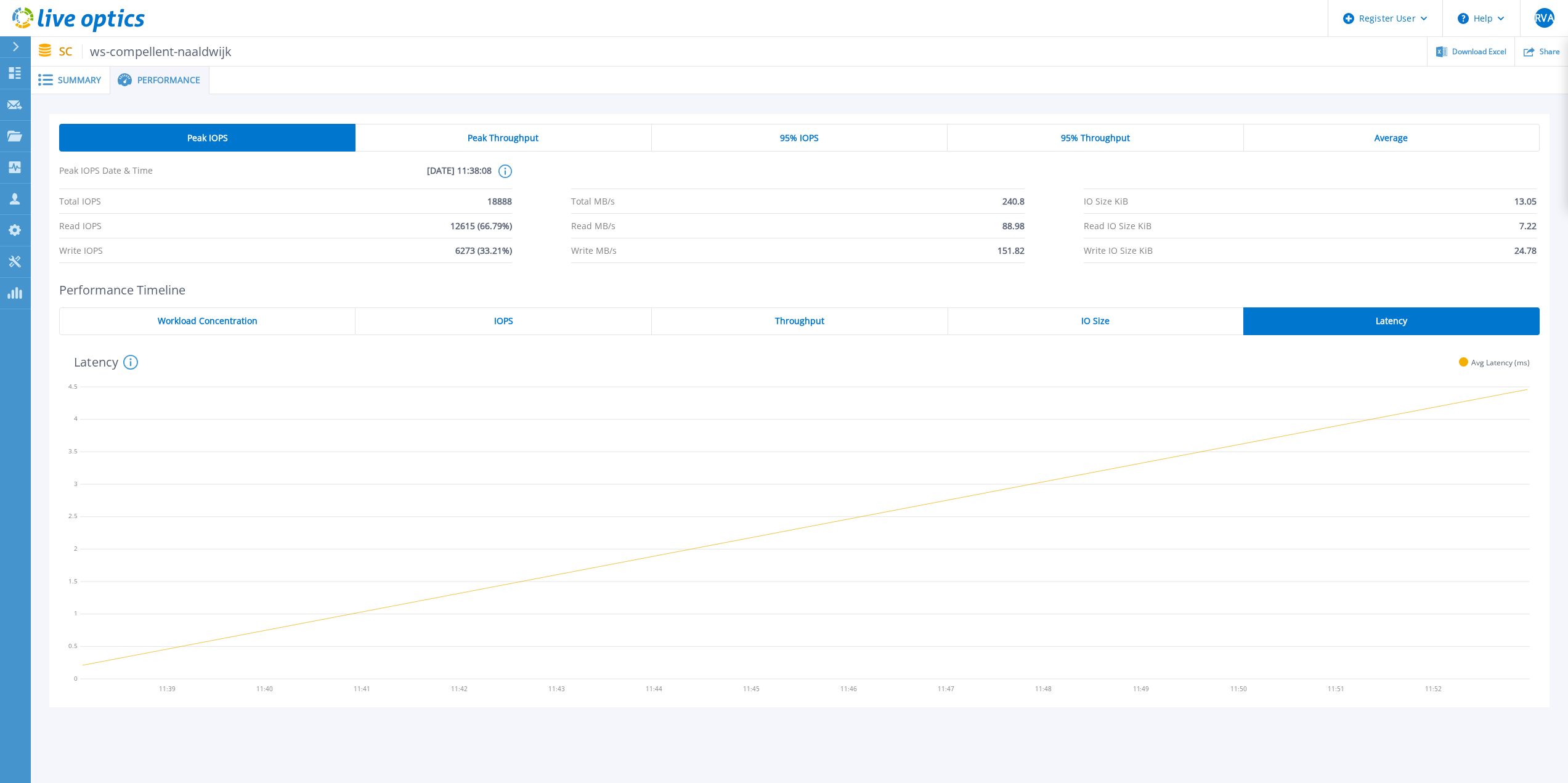
click at [197, 317] on span "Workload Concentration" at bounding box center [206, 322] width 99 height 10
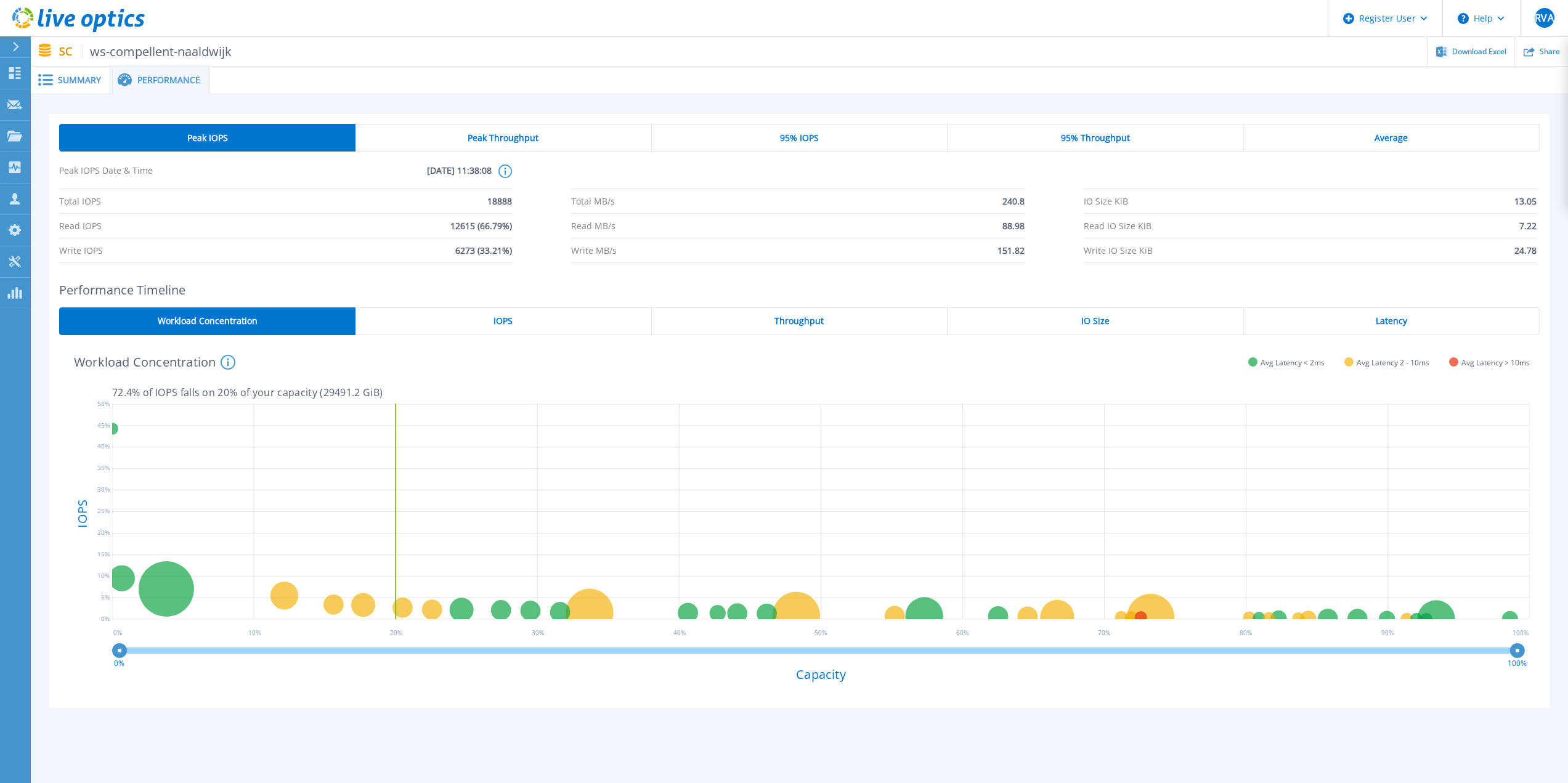
click at [50, 78] on icon at bounding box center [45, 80] width 14 height 12
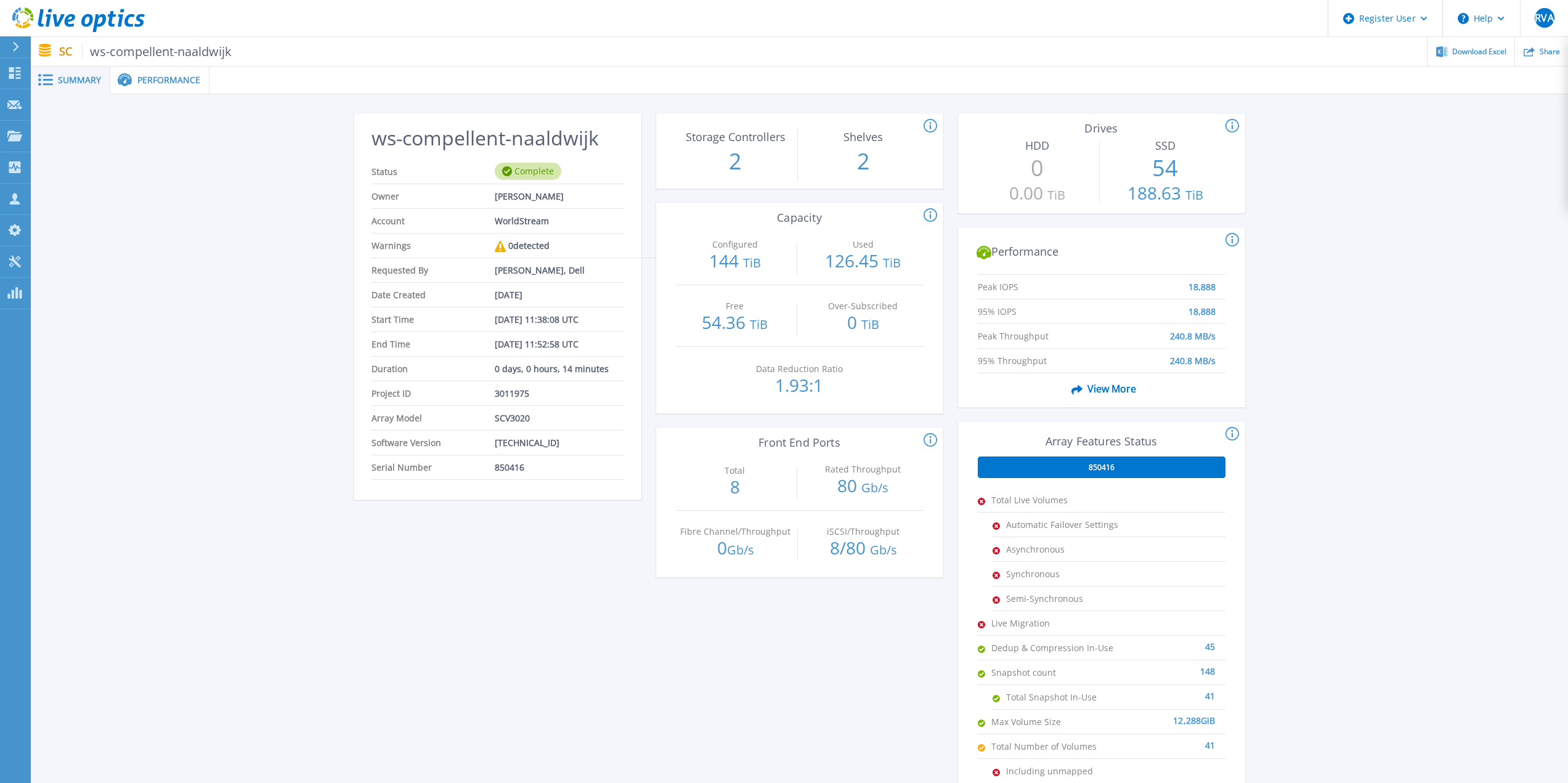
drag, startPoint x: 1386, startPoint y: 415, endPoint x: 1413, endPoint y: 404, distance: 29.2
click at [1386, 417] on div "ws-compellent-naaldwijk Status Complete Owner Patrick van Houten Account WorldS…" at bounding box center [799, 461] width 1537 height 734
click at [1472, 255] on div "ws-compellent-naaldwijk Status Complete Owner Patrick van Houten Account WorldS…" at bounding box center [799, 461] width 1537 height 734
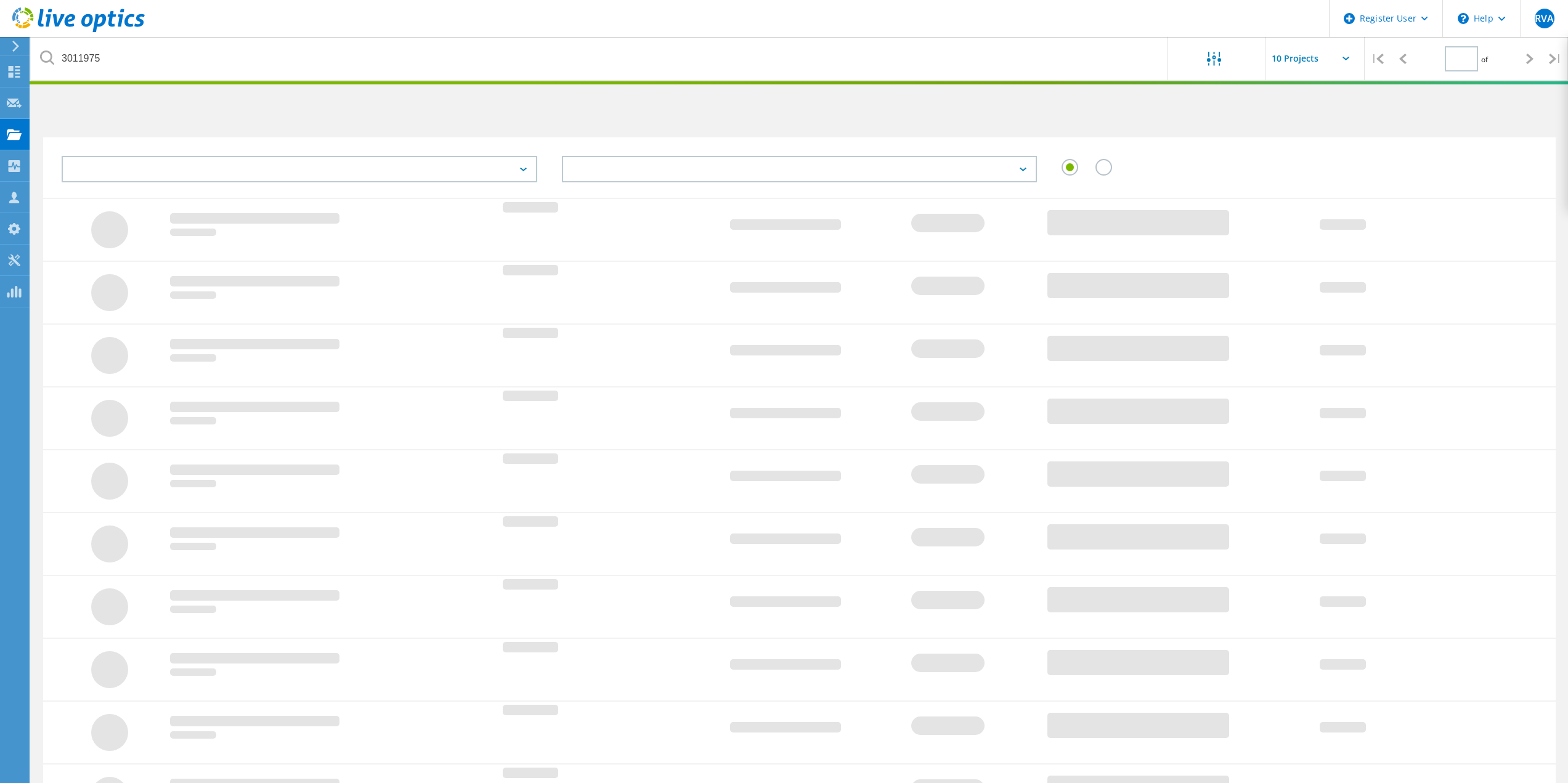
type input "1"
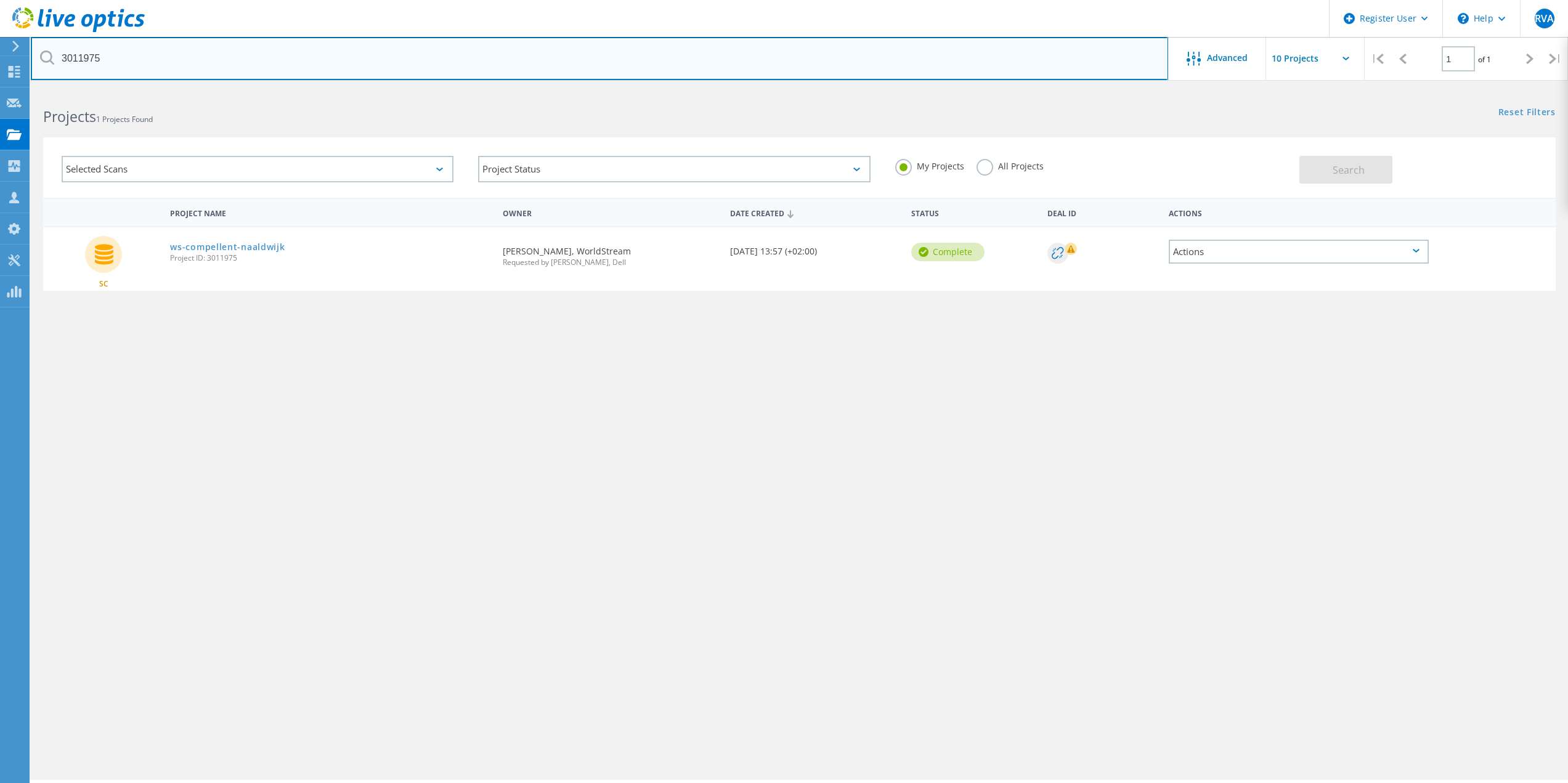
click at [167, 59] on input "3011975" at bounding box center [599, 58] width 1137 height 43
click at [162, 58] on input "3011975" at bounding box center [599, 58] width 1137 height 43
click at [1034, 45] on input "3011770" at bounding box center [599, 58] width 1137 height 43
type input "3011770"
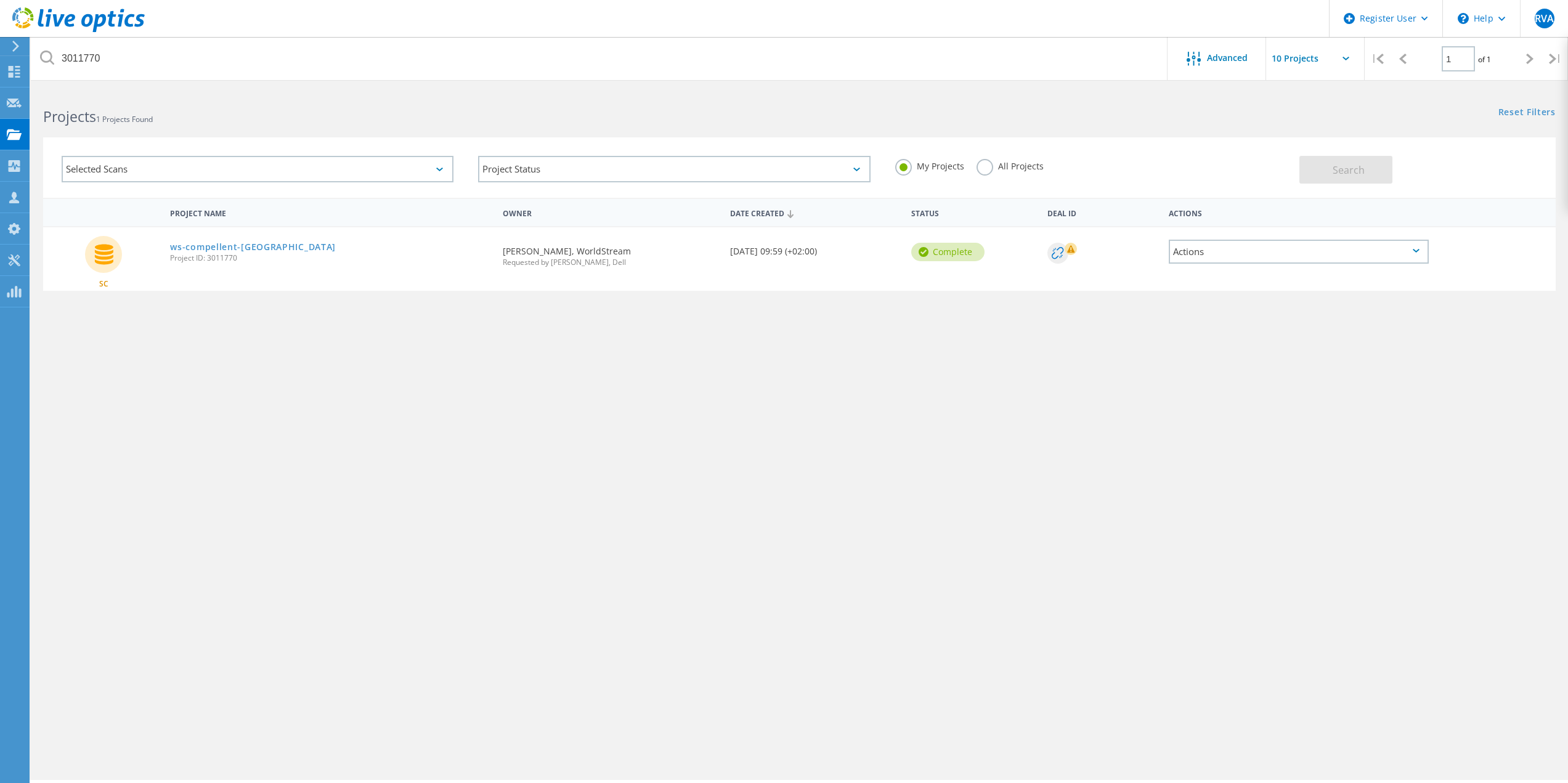
drag, startPoint x: 311, startPoint y: 173, endPoint x: 316, endPoint y: 190, distance: 17.7
click at [316, 190] on div "Selected Scans" at bounding box center [258, 169] width 417 height 51
click at [183, 244] on link "ws-compellent-[GEOGRAPHIC_DATA]" at bounding box center [253, 247] width 166 height 9
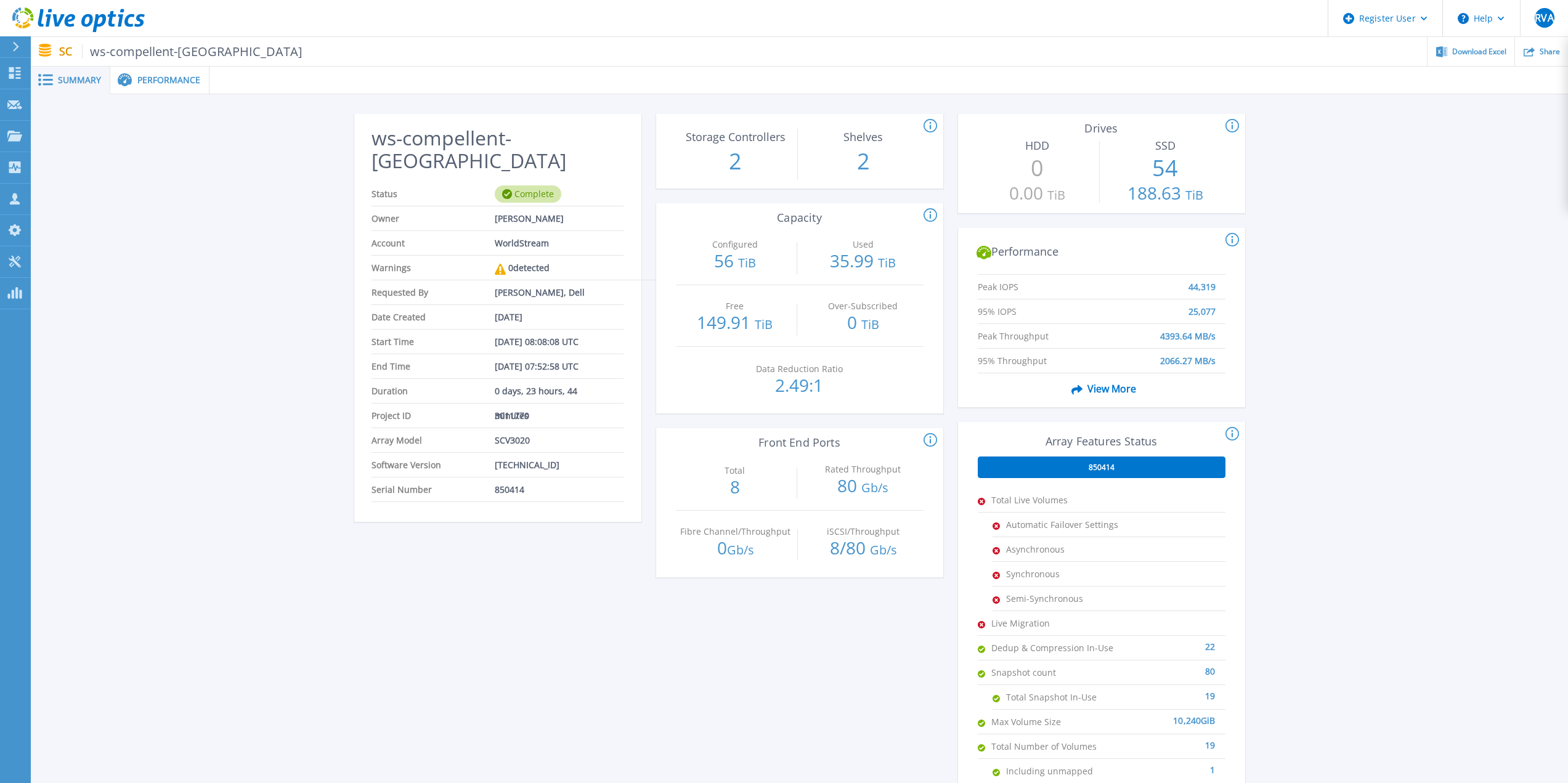
click at [170, 83] on span "Performance" at bounding box center [168, 80] width 63 height 9
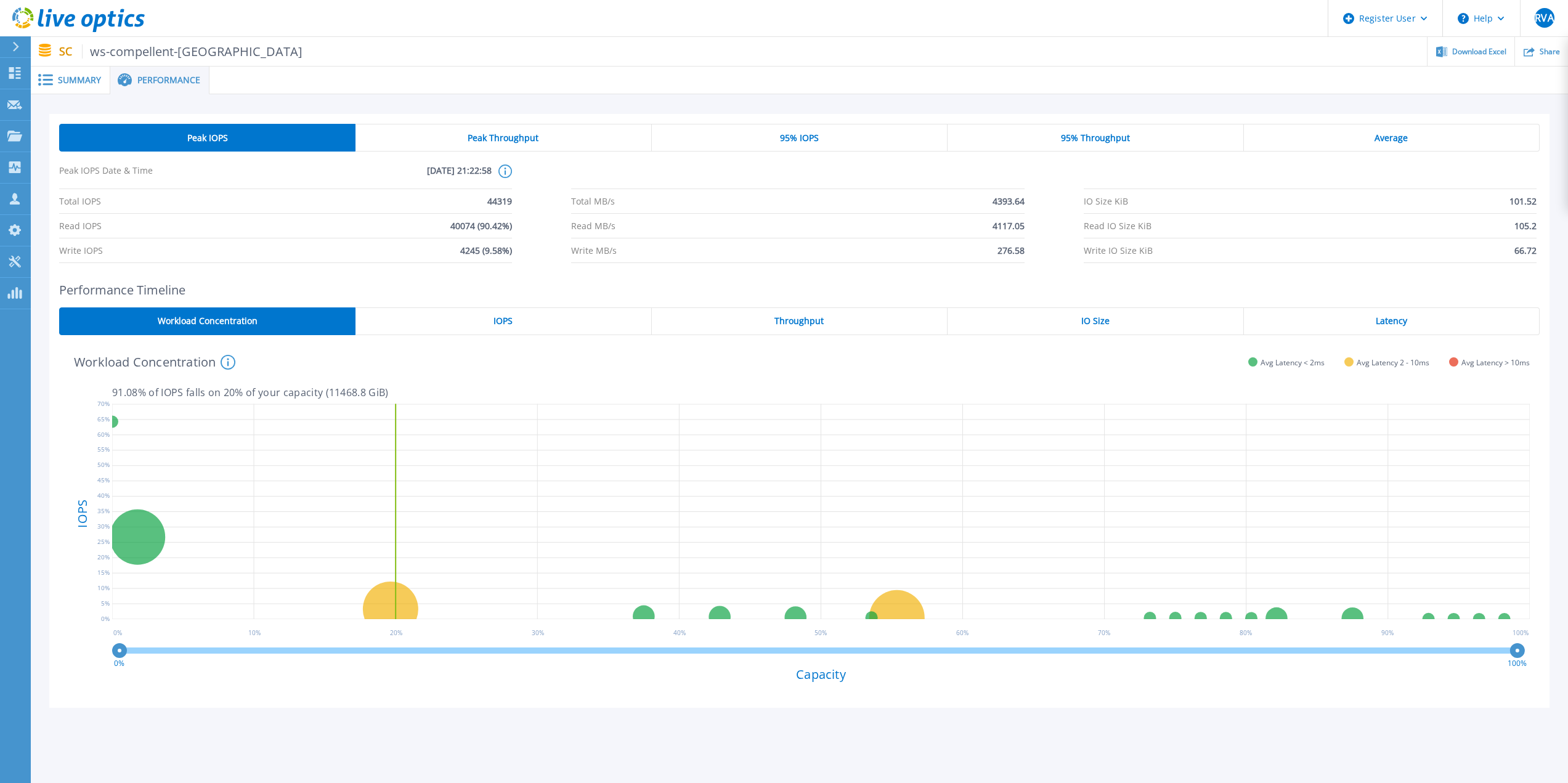
click at [552, 132] on div "Peak Throughput" at bounding box center [503, 137] width 295 height 28
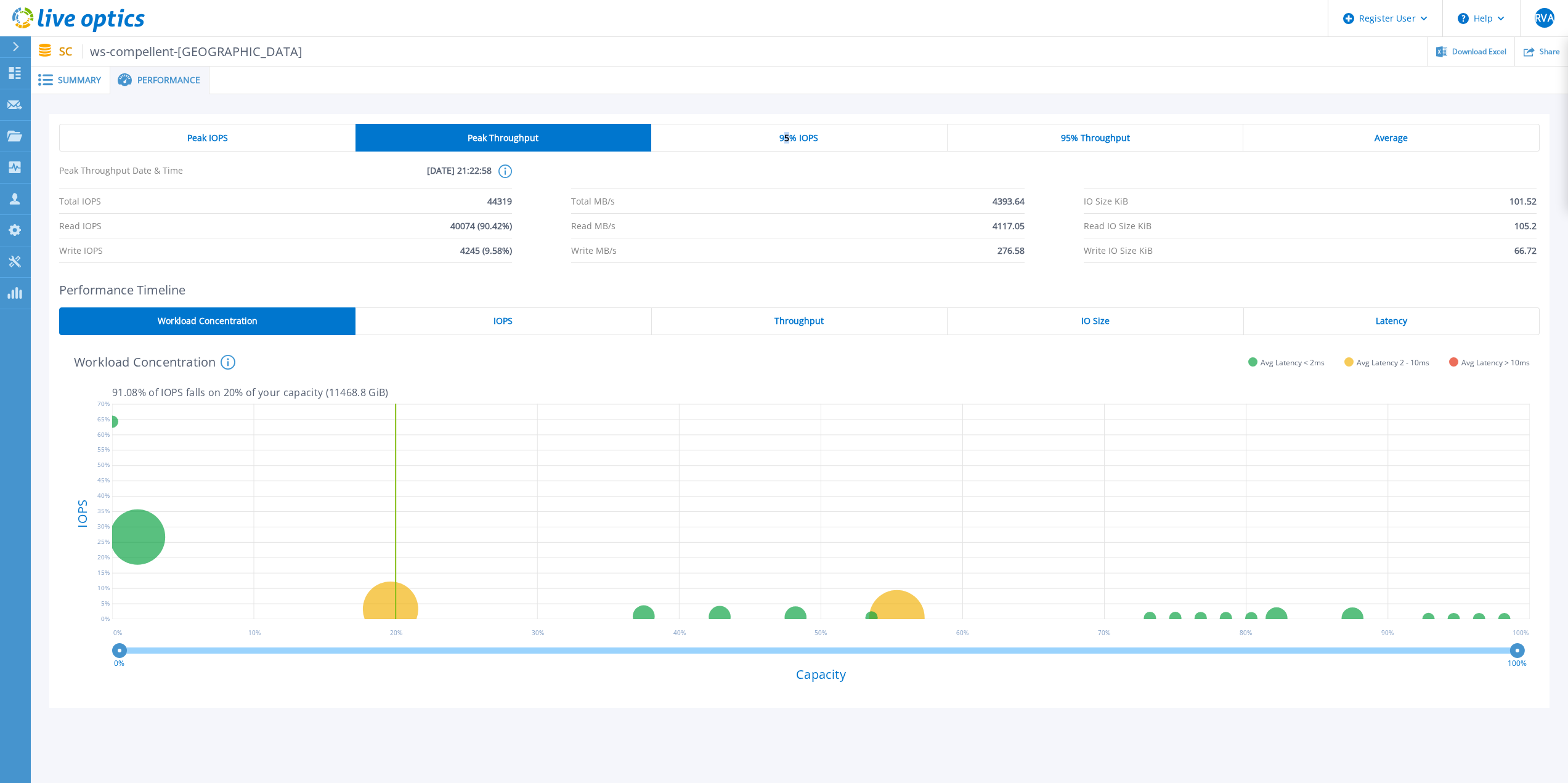
drag, startPoint x: 786, startPoint y: 144, endPoint x: 820, endPoint y: 135, distance: 35.2
click at [788, 144] on div "95% IOPS" at bounding box center [799, 137] width 296 height 28
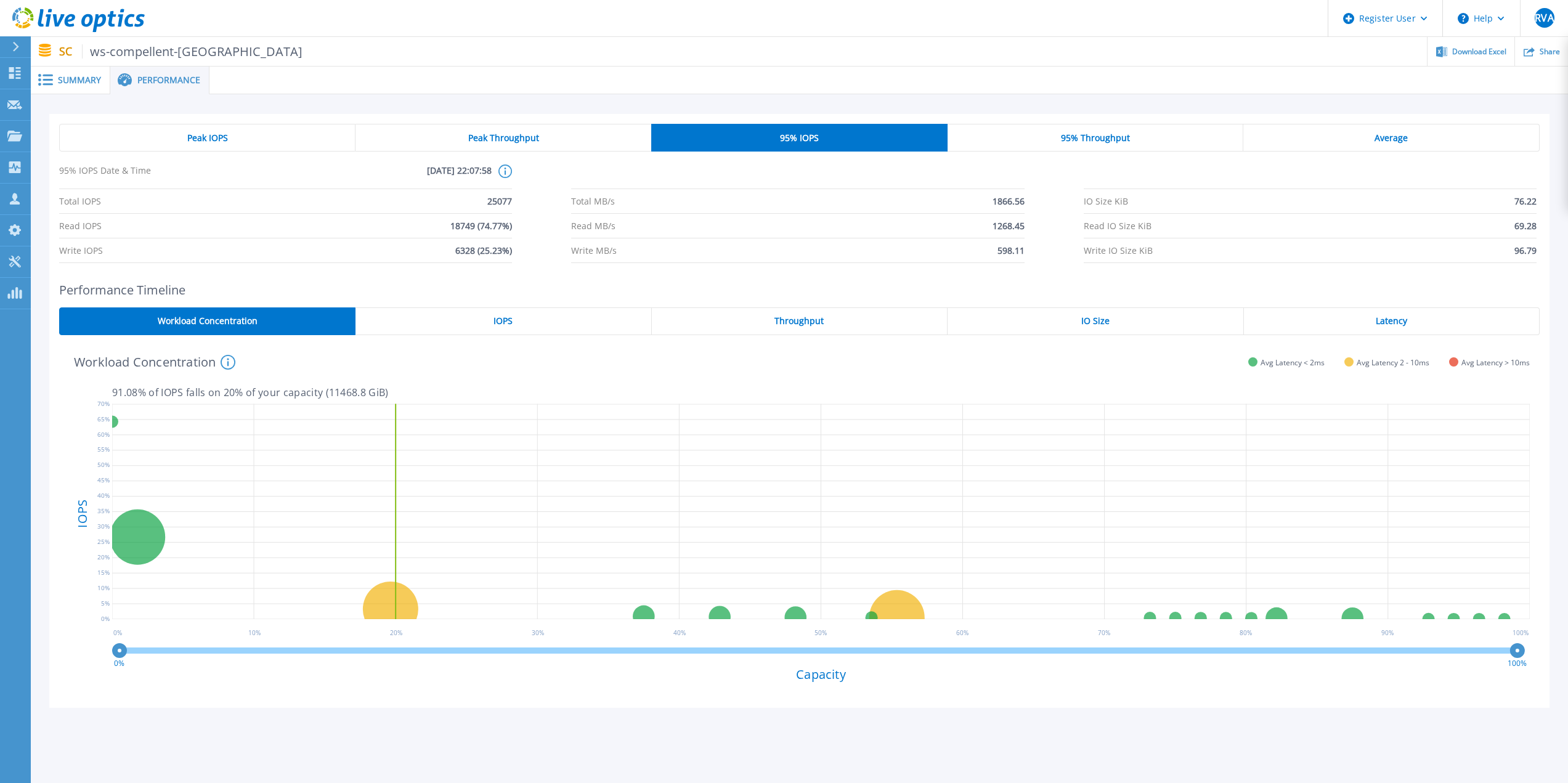
drag, startPoint x: 1008, startPoint y: 133, endPoint x: 1095, endPoint y: 139, distance: 87.2
click at [1008, 134] on div "95% Throughput" at bounding box center [1095, 137] width 296 height 28
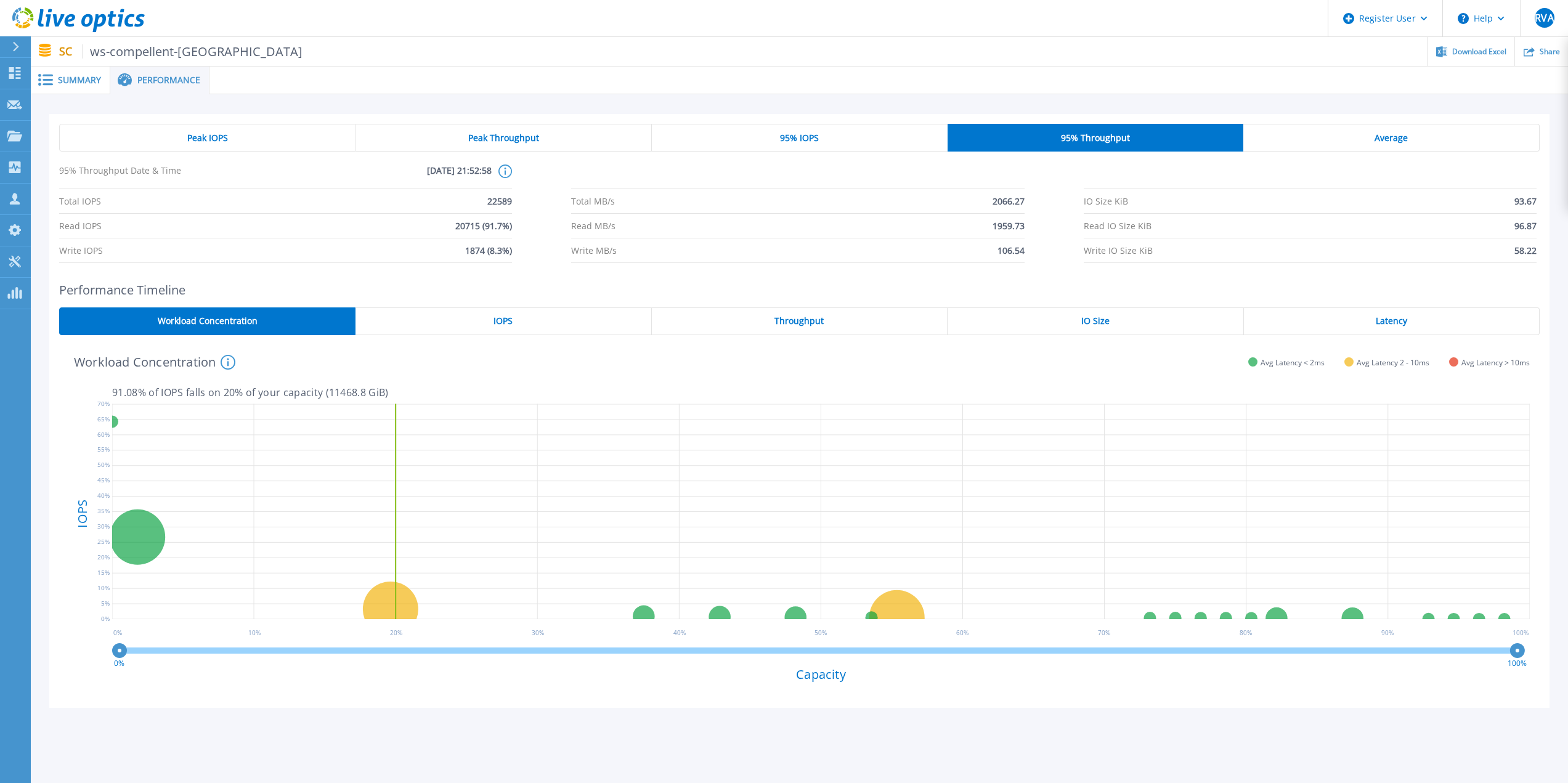
click at [1411, 142] on div "Average" at bounding box center [1390, 137] width 296 height 28
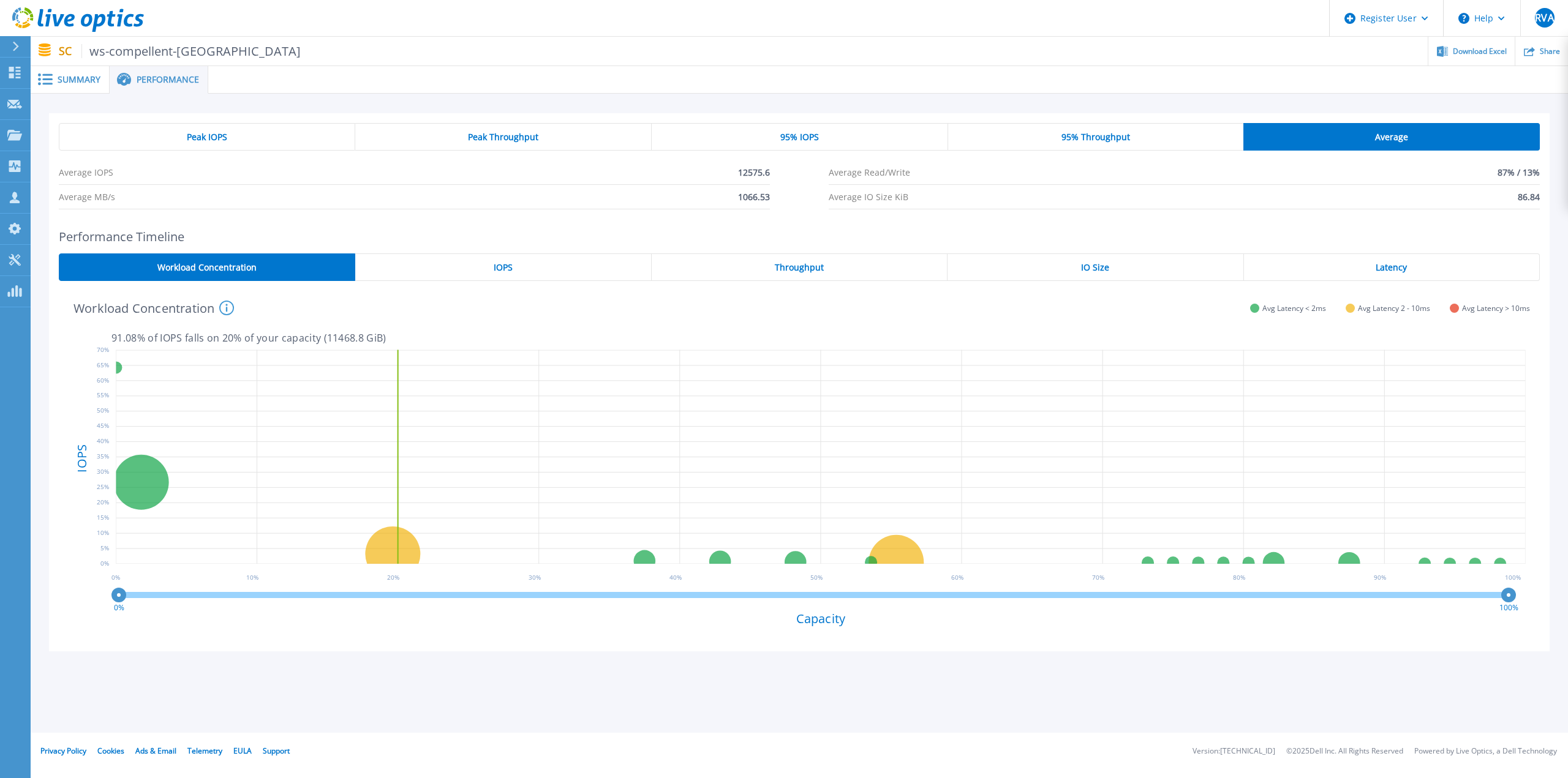
click at [284, 134] on div "Peak IOPS" at bounding box center [206, 136] width 297 height 28
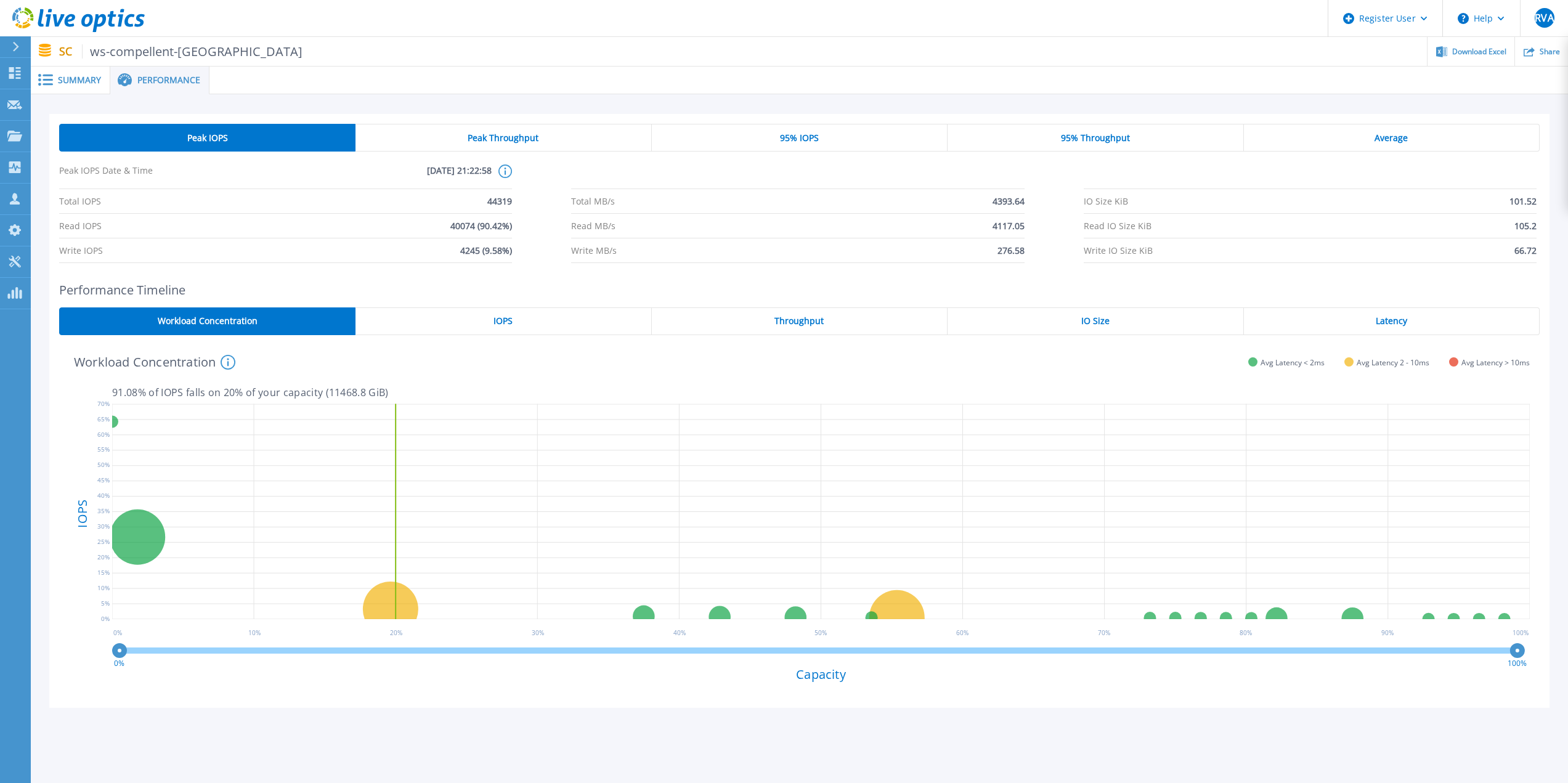
click at [544, 327] on div "IOPS" at bounding box center [503, 322] width 295 height 28
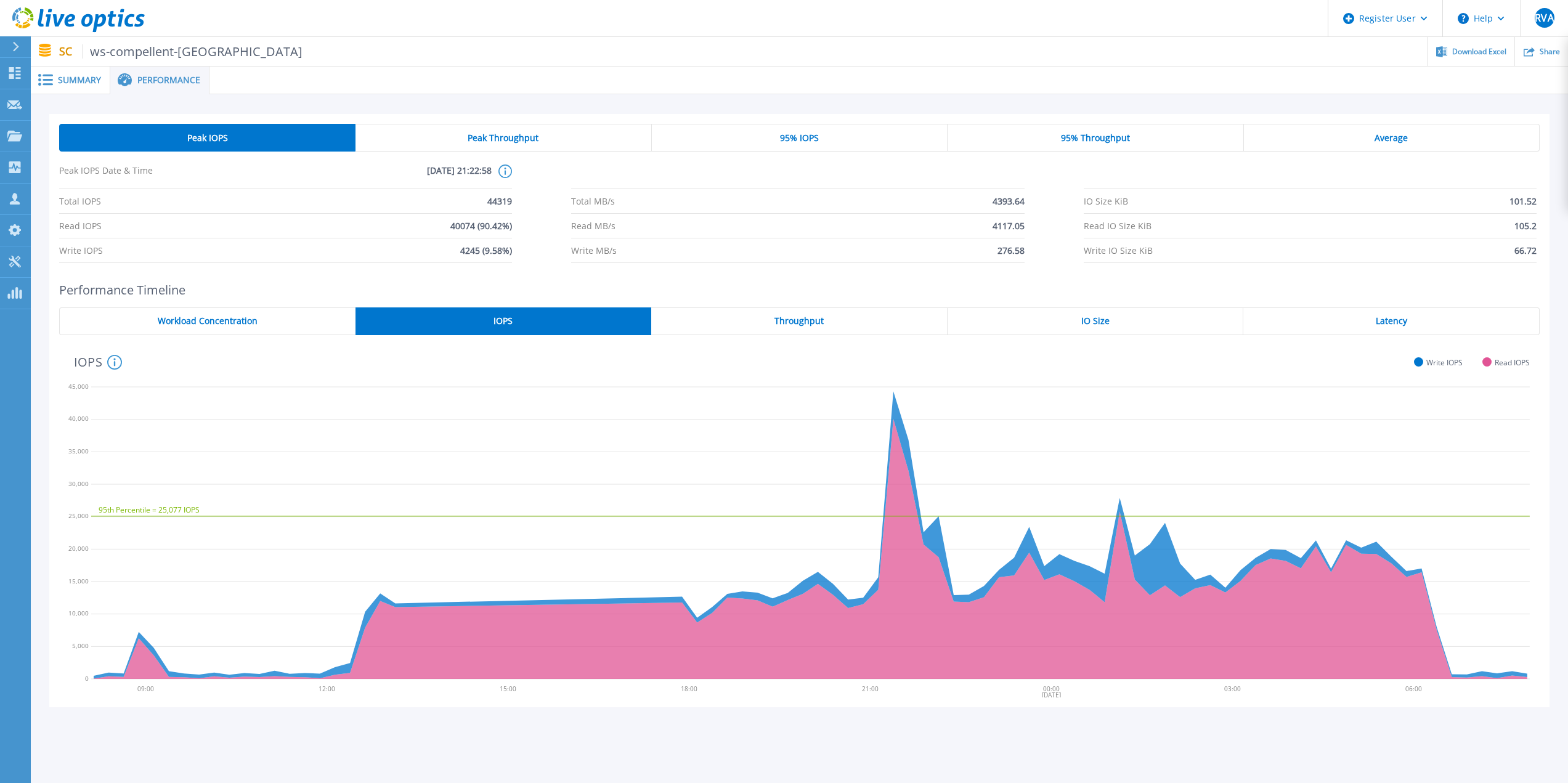
click at [765, 326] on div "Throughput" at bounding box center [799, 322] width 296 height 28
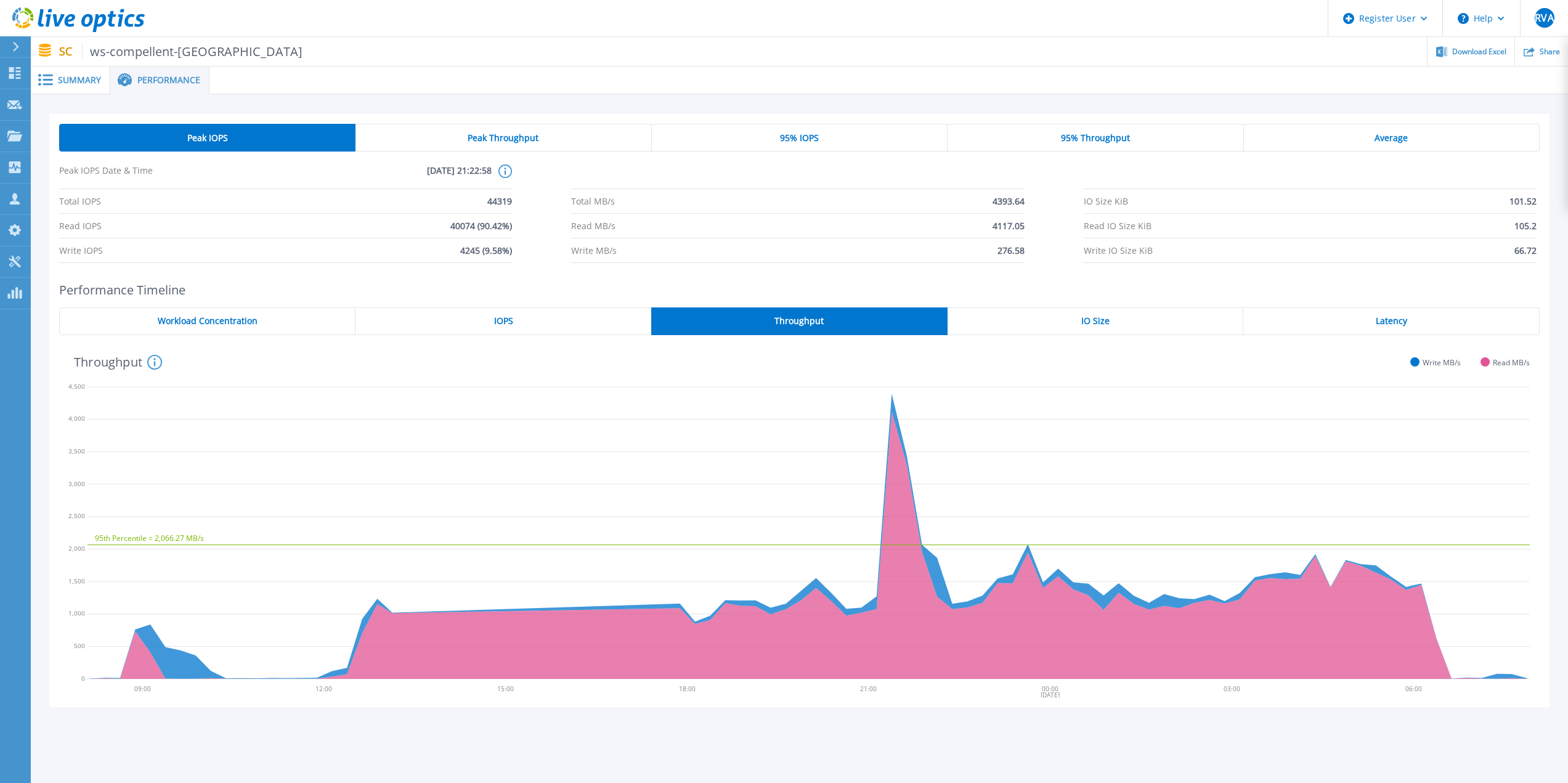
click at [1120, 322] on div "IO Size" at bounding box center [1095, 322] width 296 height 28
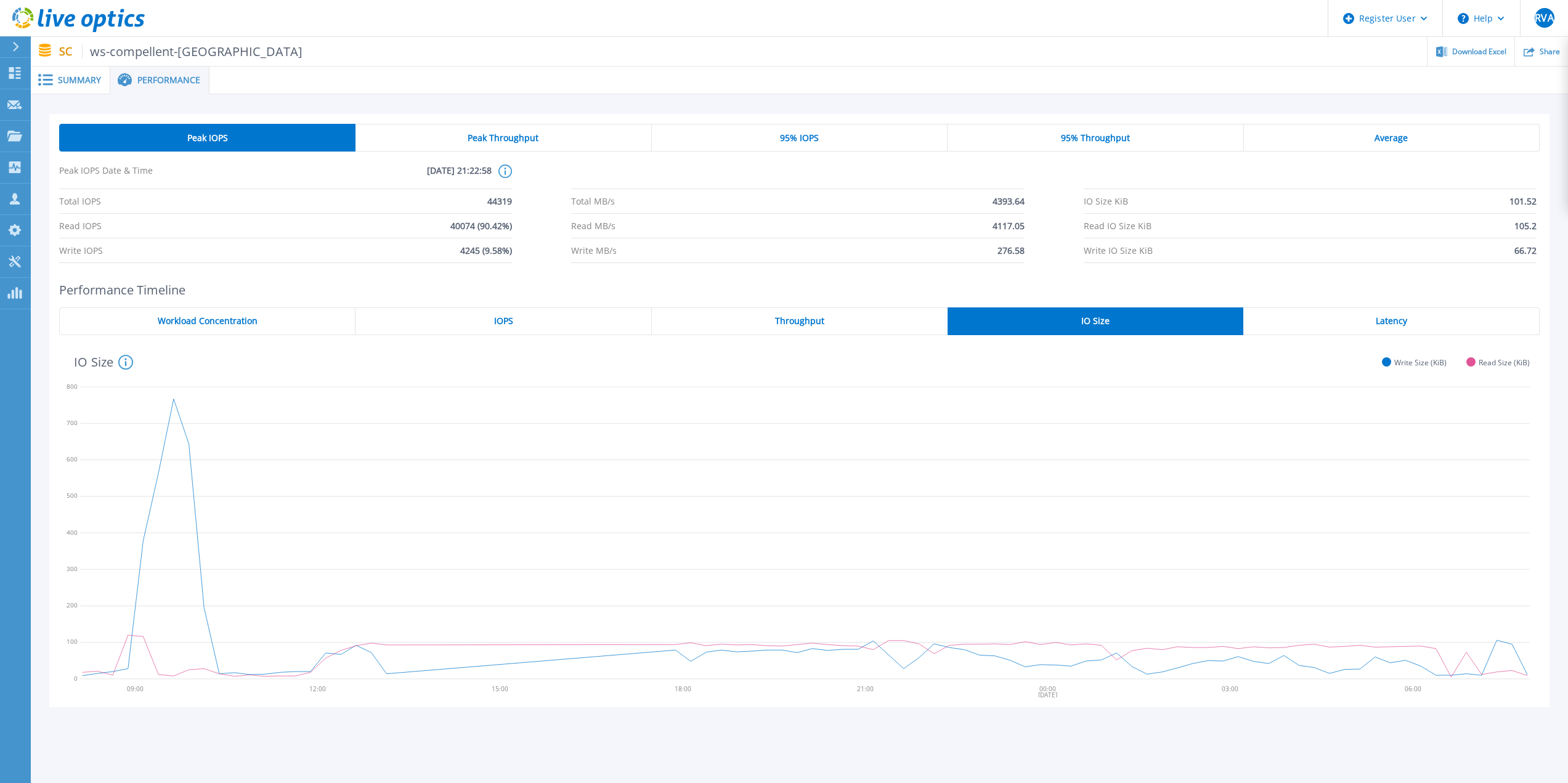
click at [1417, 320] on div "Latency" at bounding box center [1390, 322] width 296 height 28
